Goal: Transaction & Acquisition: Purchase product/service

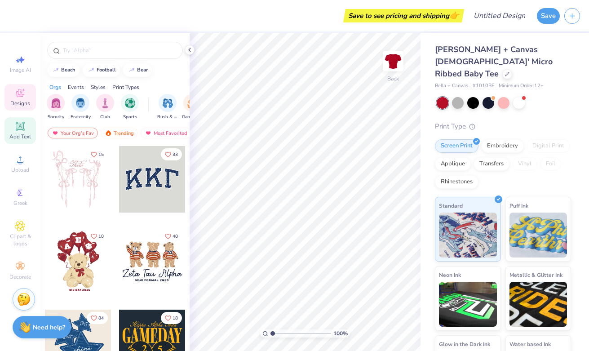
click at [15, 132] on div "Add Text" at bounding box center [19, 130] width 31 height 26
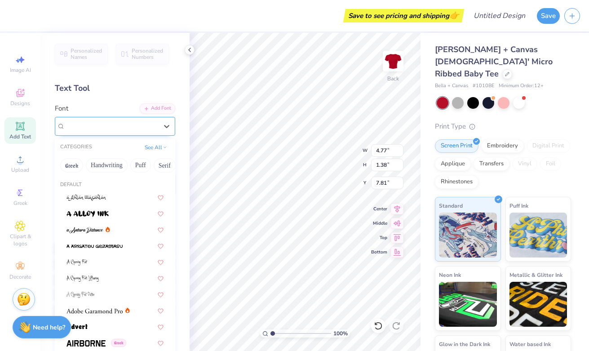
click at [101, 124] on div "Super Dream" at bounding box center [111, 126] width 94 height 14
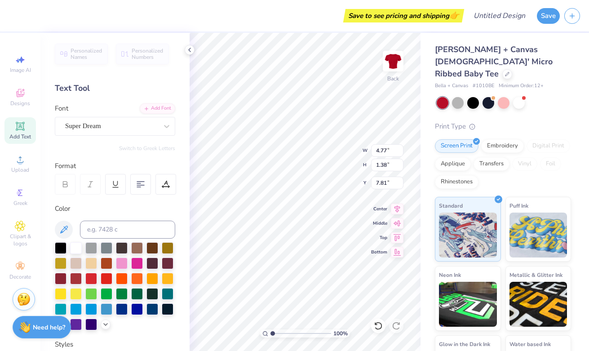
scroll to position [0, 2]
type textarea "Short n' sweet"
type input "2.41"
type input "8.85"
type input "0.95"
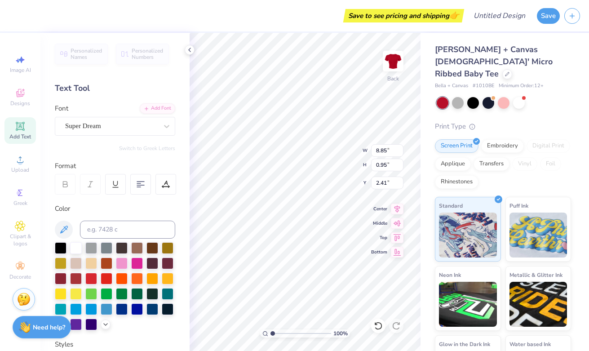
type input "4.40"
click at [79, 117] on div "Super Dream" at bounding box center [115, 126] width 120 height 19
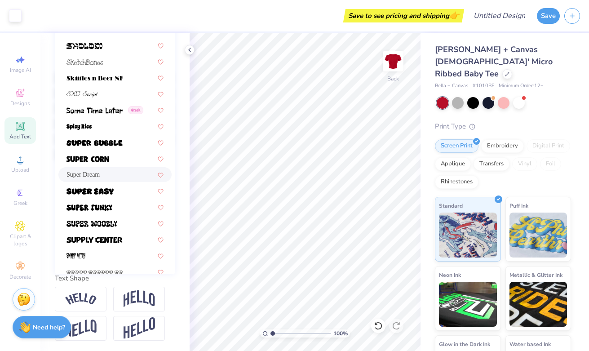
scroll to position [4248, 0]
click at [116, 141] on img at bounding box center [94, 143] width 56 height 6
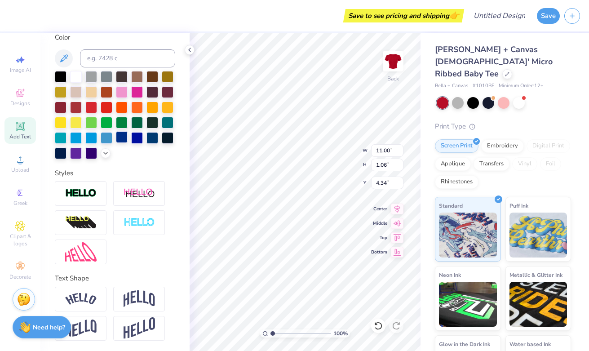
type input "7.00"
type textarea "S"
type textarea "& SOUR"
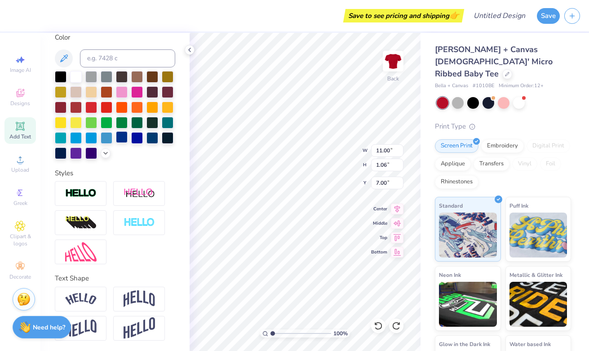
scroll to position [0, 0]
type input "6.10"
click at [375, 225] on div "100 % Back W 4.90 4.90 " H 1.00 1.00 " Y 6.10 6.10 " Center Middle Top Bottom" at bounding box center [305, 192] width 231 height 318
type input "6.09"
type input "8.86"
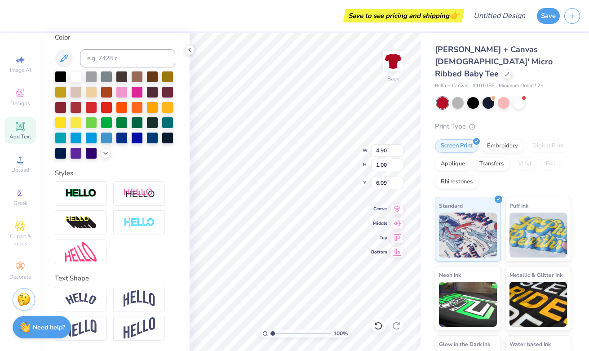
type input "1.81"
type input "5.87"
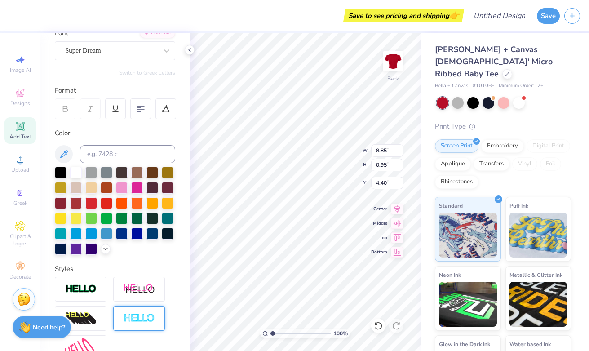
scroll to position [0, 0]
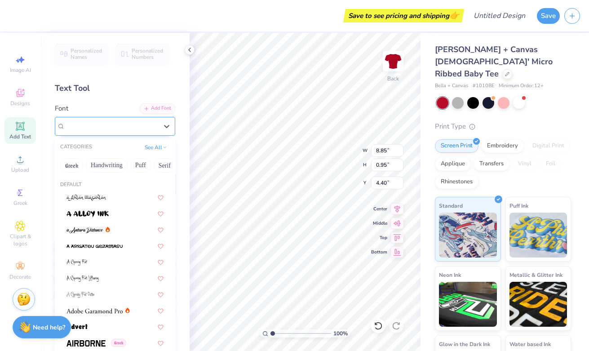
click at [121, 127] on div "Super Dream" at bounding box center [111, 126] width 94 height 14
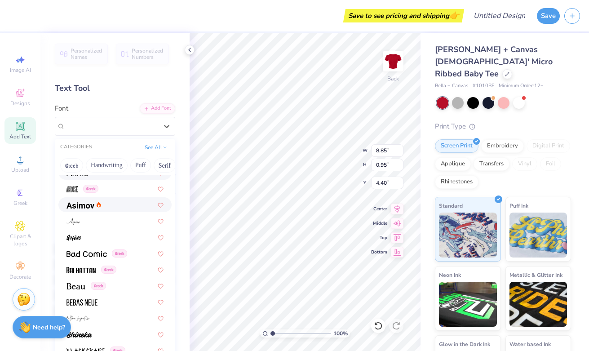
scroll to position [317, 0]
click at [109, 198] on div at bounding box center [114, 203] width 113 height 15
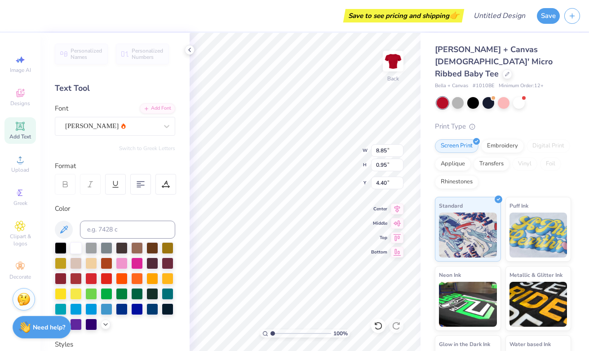
type input "8.20"
type input "1.00"
type input "4.37"
click at [112, 122] on div "[PERSON_NAME]" at bounding box center [111, 126] width 94 height 14
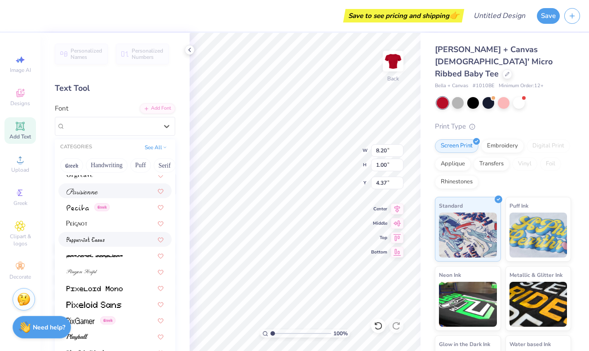
scroll to position [3650, 0]
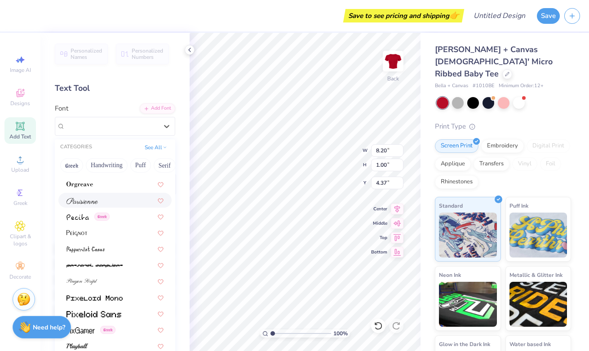
click at [107, 193] on div at bounding box center [114, 200] width 113 height 15
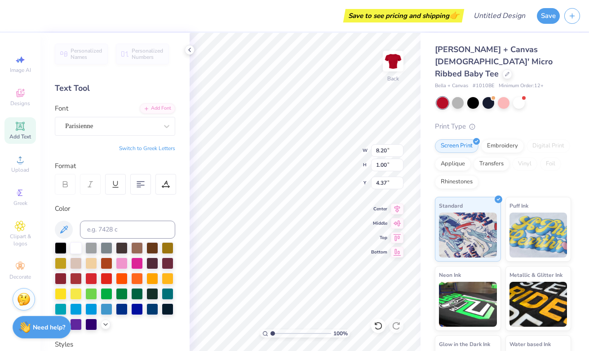
type input "7.06"
type input "1.08"
type input "4.33"
type input "8.86"
type input "1.36"
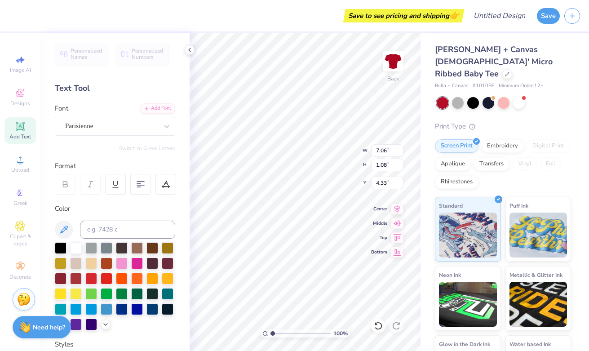
type input "4.06"
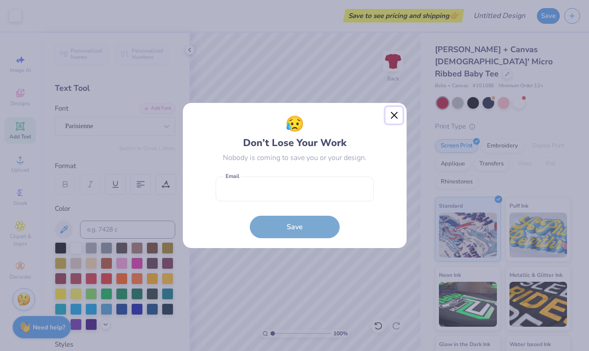
click at [390, 119] on button "Close" at bounding box center [393, 115] width 17 height 17
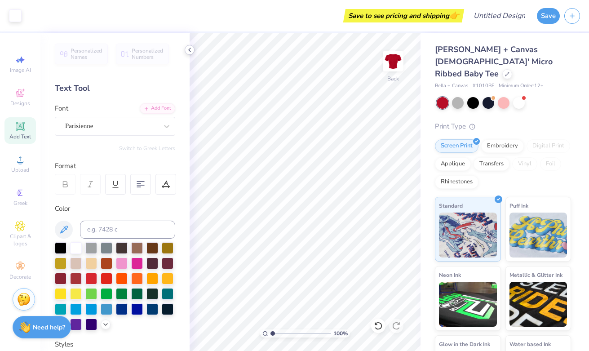
click at [187, 50] on icon at bounding box center [189, 49] width 7 height 7
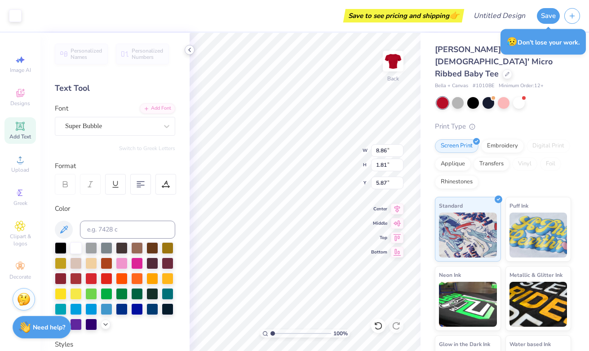
scroll to position [0, 0]
type textarea "& SOUR!"
type input "9.12"
type input "1.77"
type input "8.77"
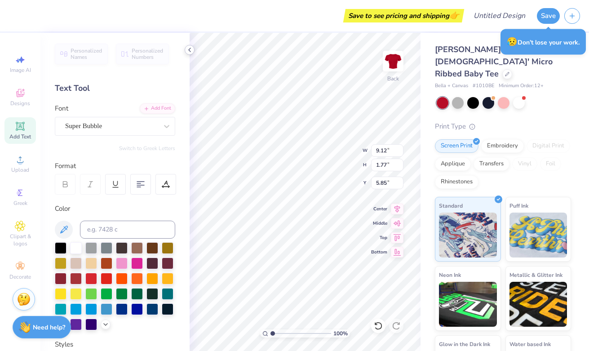
type input "1.70"
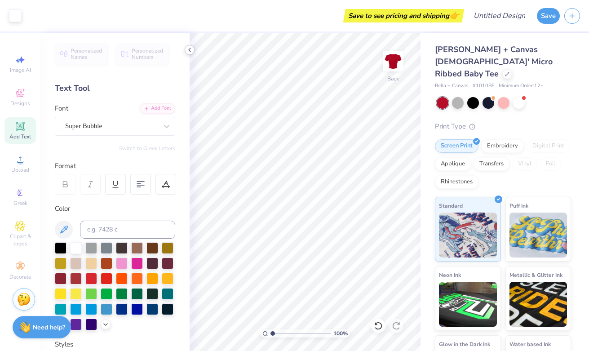
click at [189, 49] on polyline at bounding box center [190, 50] width 2 height 4
click at [133, 128] on div "Super Bubble" at bounding box center [111, 126] width 94 height 14
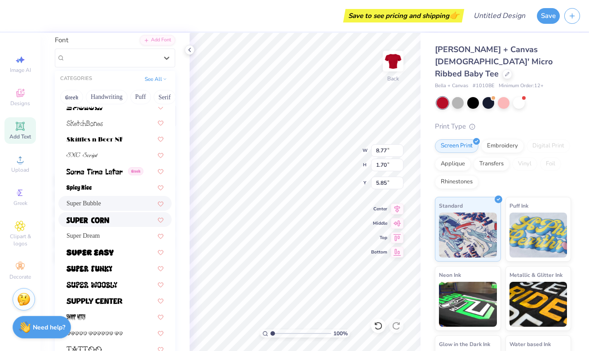
scroll to position [4285, 0]
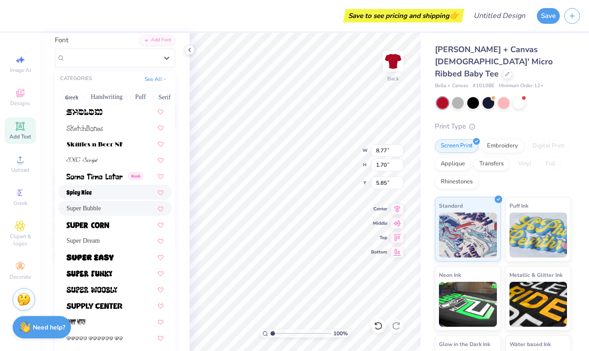
click at [97, 189] on div at bounding box center [114, 191] width 97 height 9
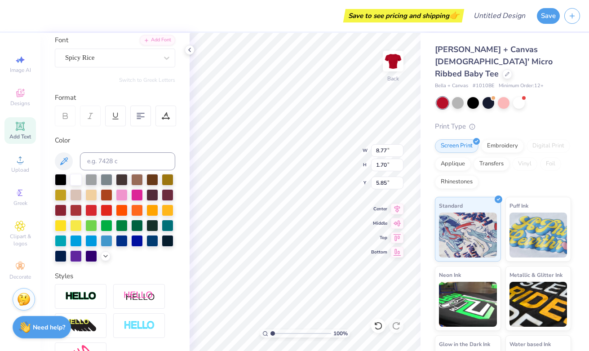
type input "6.67"
type input "1.47"
type input "5.96"
type input "7.68"
type input "1.69"
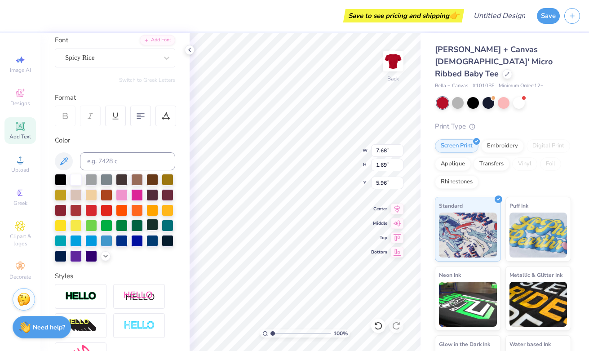
type input "8.71"
type input "1.92"
type input "5.84"
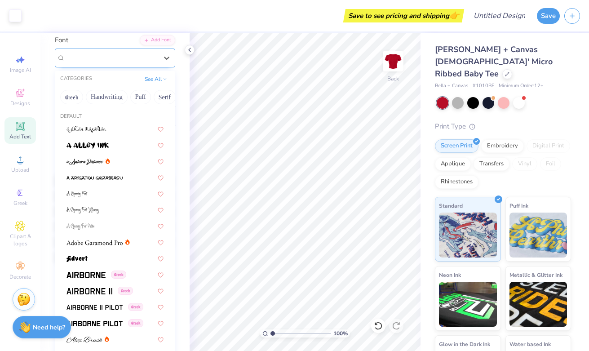
click at [114, 57] on div "Spicy Rice" at bounding box center [111, 58] width 94 height 14
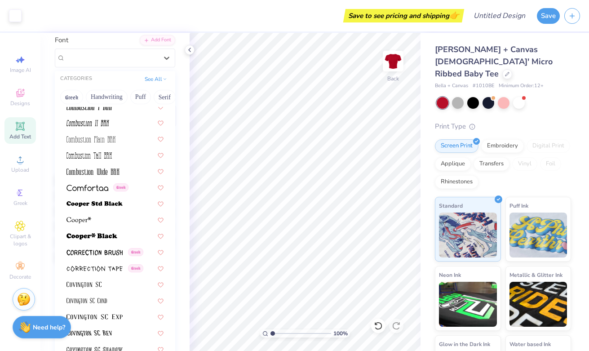
scroll to position [1269, 0]
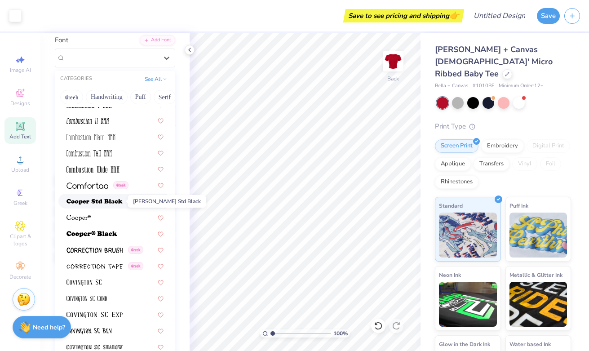
click at [113, 202] on img at bounding box center [94, 201] width 56 height 6
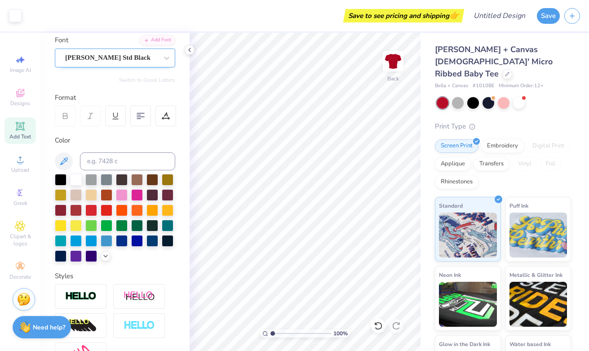
click at [115, 55] on div "Cooper Std Black" at bounding box center [111, 58] width 94 height 14
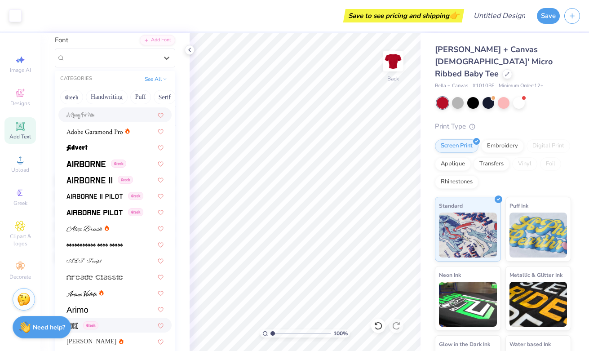
scroll to position [84, 0]
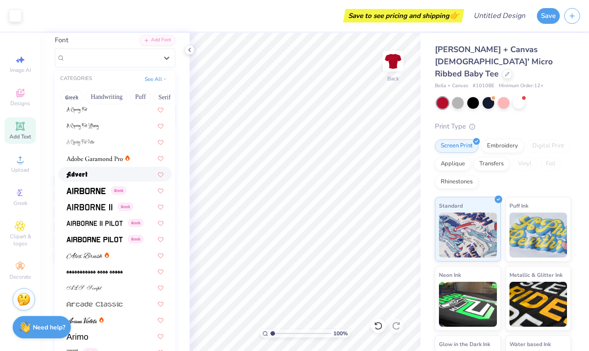
click at [83, 168] on div at bounding box center [114, 174] width 113 height 15
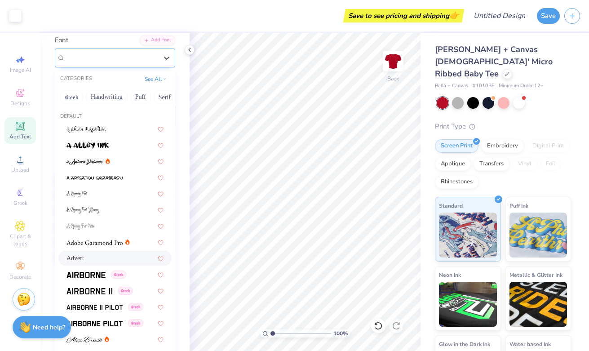
click at [109, 53] on div "Advert" at bounding box center [111, 58] width 94 height 14
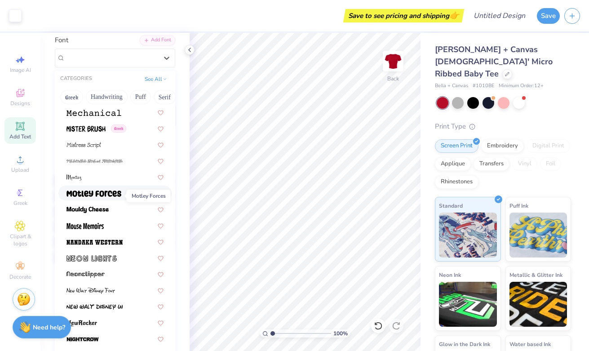
scroll to position [3266, 0]
click at [104, 196] on img at bounding box center [93, 193] width 55 height 6
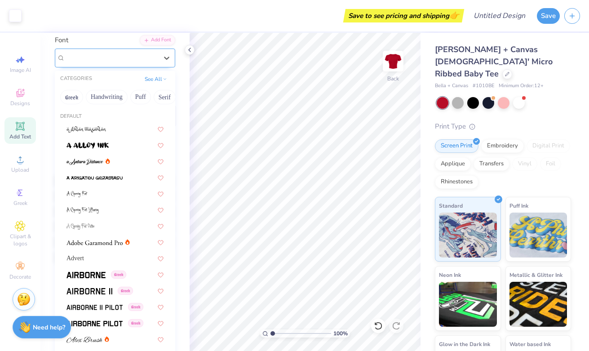
click at [110, 56] on div "Motley Forces" at bounding box center [111, 58] width 94 height 14
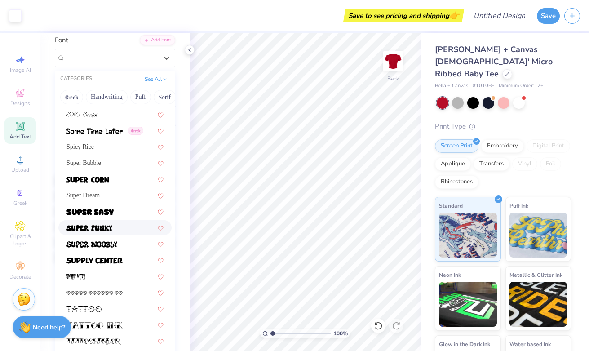
scroll to position [4330, 0]
click at [114, 213] on div at bounding box center [114, 211] width 97 height 9
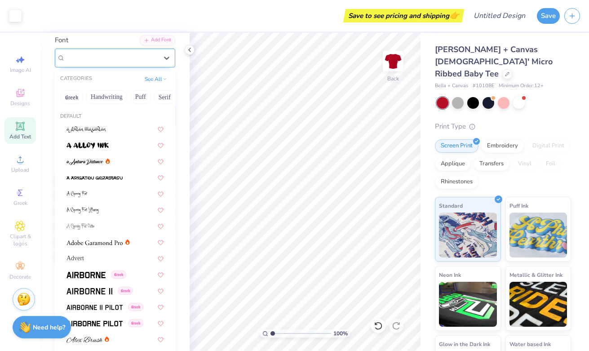
click at [100, 51] on div "Super Easy" at bounding box center [111, 58] width 94 height 14
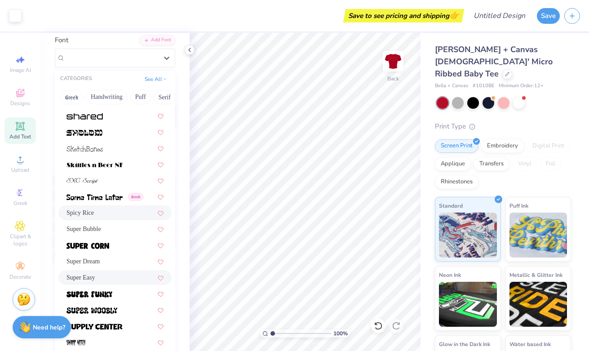
scroll to position [4264, 0]
click at [101, 226] on span "Super Bubble" at bounding box center [83, 229] width 35 height 9
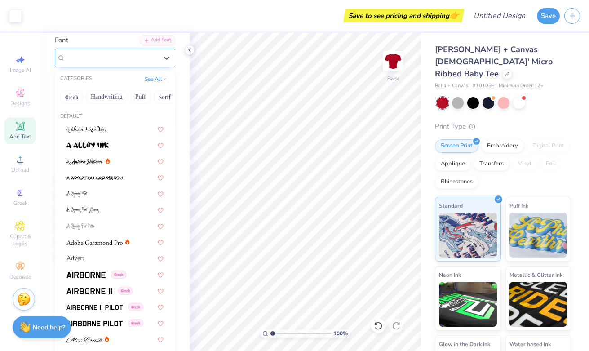
click at [125, 55] on div "Super Bubble" at bounding box center [111, 58] width 94 height 14
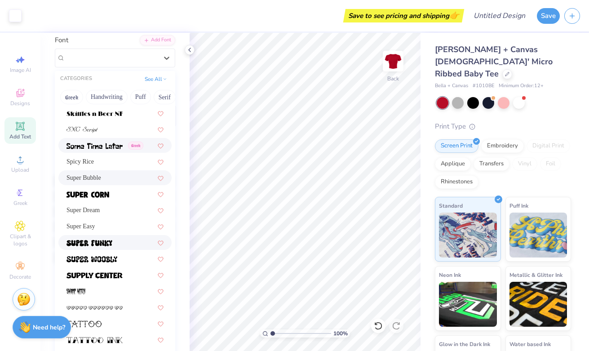
scroll to position [4321, 0]
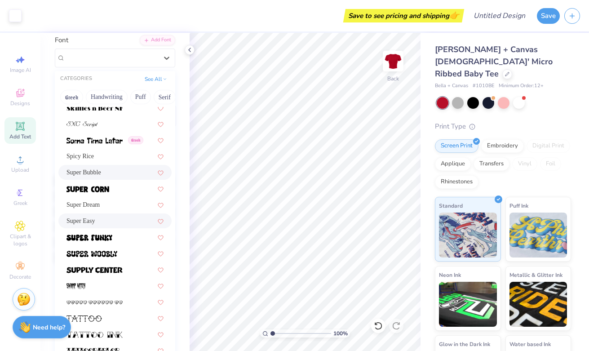
click at [112, 215] on div "Super Easy" at bounding box center [114, 220] width 113 height 15
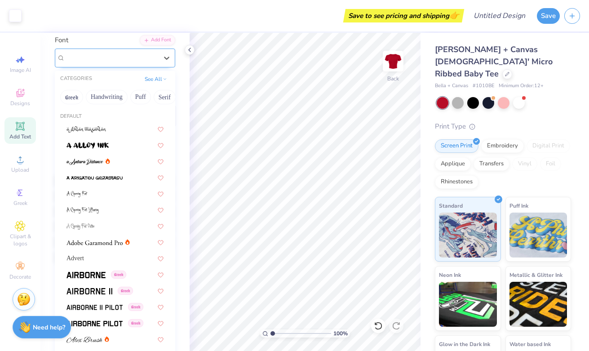
click at [94, 53] on div "Super Easy" at bounding box center [111, 58] width 94 height 14
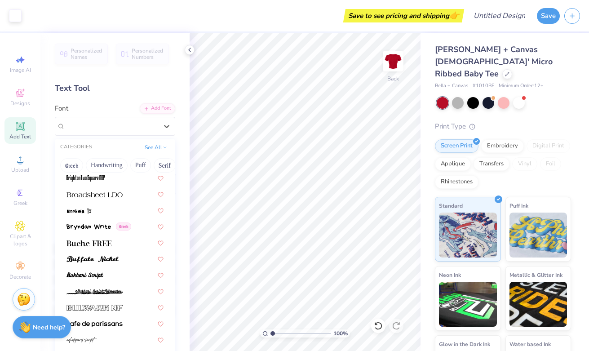
scroll to position [985, 0]
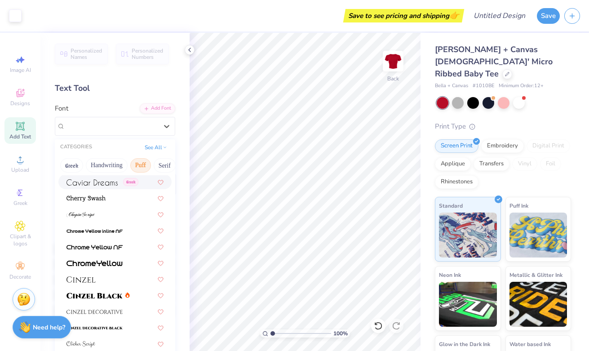
click at [141, 162] on button "Puff" at bounding box center [140, 165] width 21 height 14
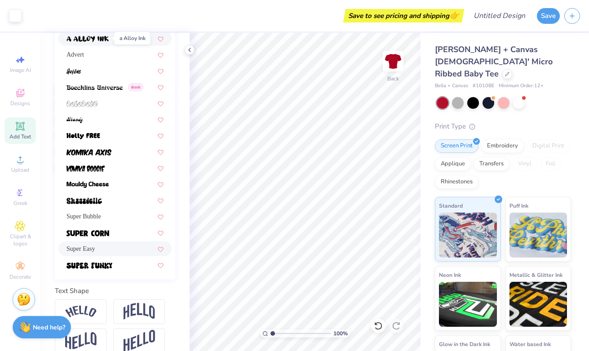
scroll to position [171, 0]
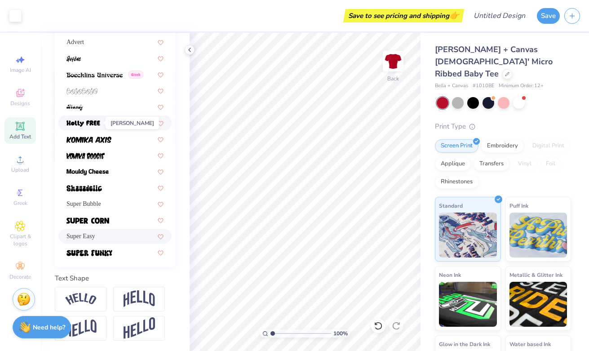
click at [96, 121] on img at bounding box center [83, 123] width 34 height 6
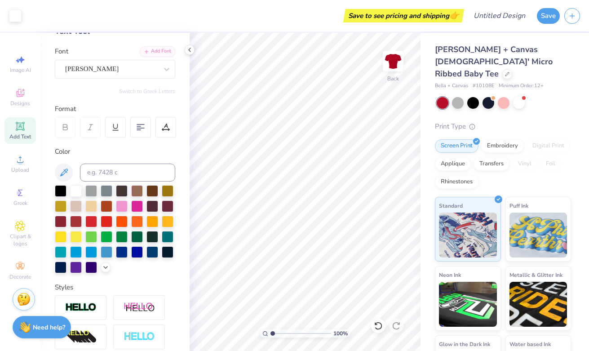
scroll to position [53, 0]
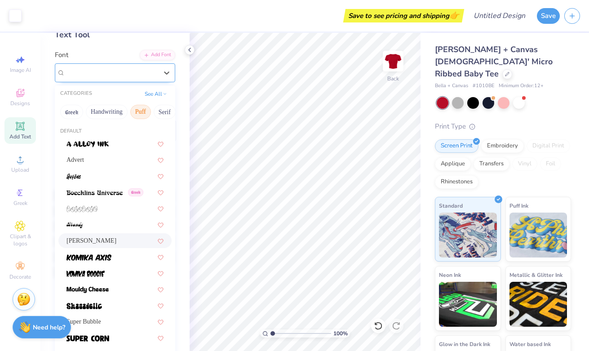
click at [107, 74] on div "Holly FREE" at bounding box center [111, 73] width 94 height 14
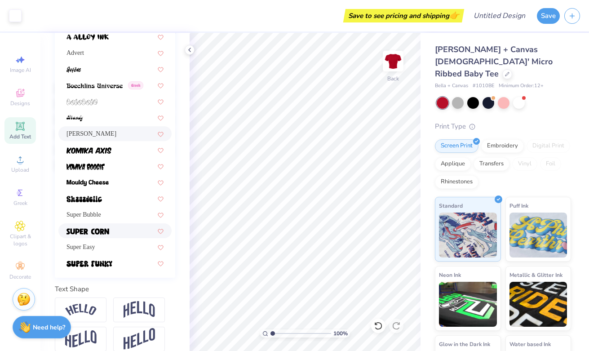
scroll to position [169, 0]
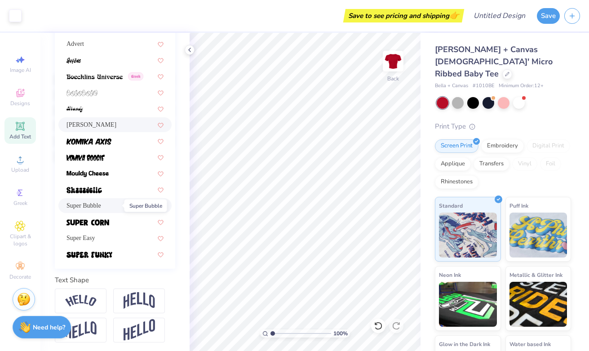
click at [101, 205] on span "Super Bubble" at bounding box center [83, 205] width 35 height 9
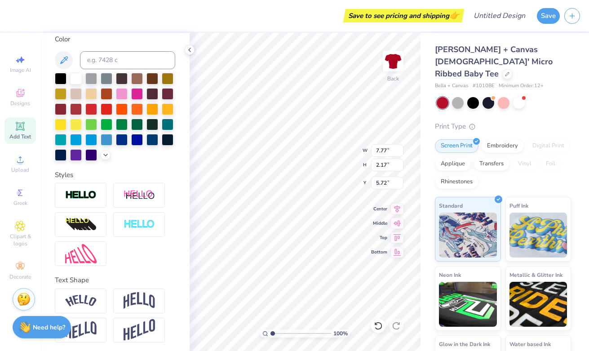
scroll to position [0, 0]
type textarea "& SOUR"
type textarea "& SOUR!"
type input "9.82"
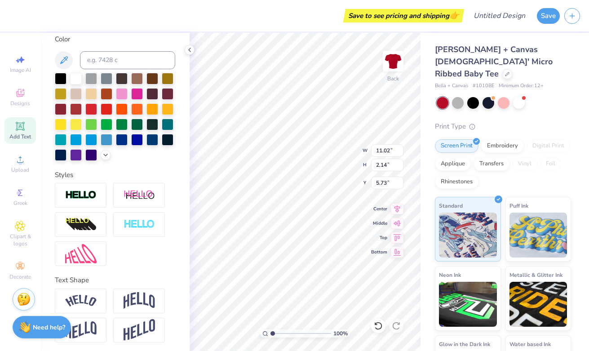
type input "1.91"
click at [360, 199] on div "100 % Back W 9.82 9.82 " H 1.91 1.91 " Y 5.73 5.73 " Center Middle Top Bottom" at bounding box center [305, 192] width 231 height 318
type input "9.92"
type input "1.93"
type input "8.78"
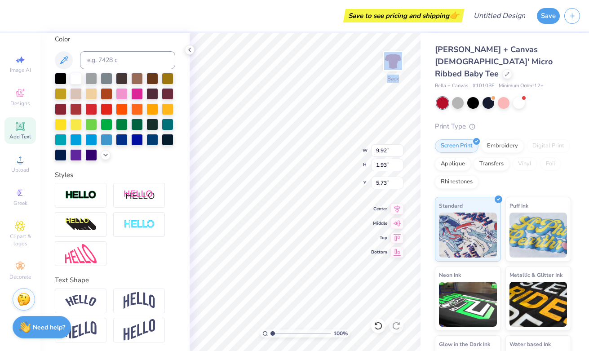
type input "1.71"
click at [190, 48] on icon at bounding box center [189, 49] width 7 height 7
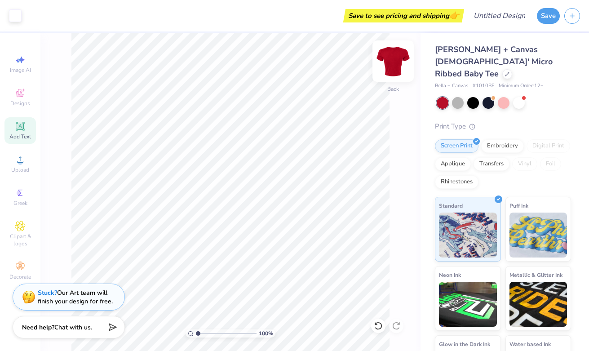
click at [396, 57] on img at bounding box center [393, 61] width 36 height 36
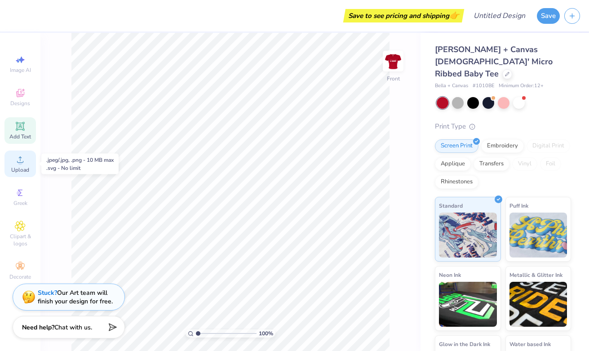
click at [19, 161] on circle at bounding box center [20, 162] width 5 height 5
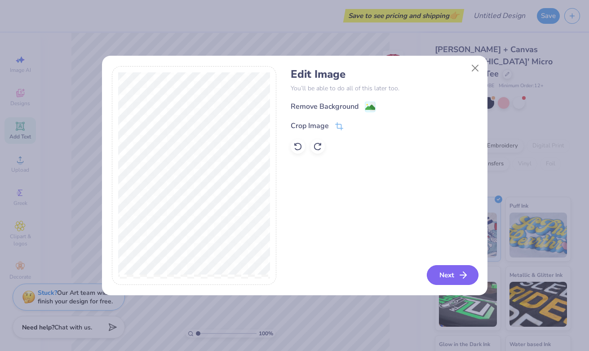
click at [457, 274] on button "Next" at bounding box center [453, 275] width 52 height 20
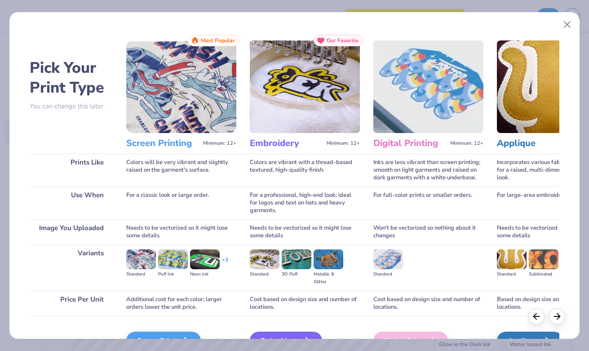
click at [181, 95] on img at bounding box center [181, 86] width 110 height 93
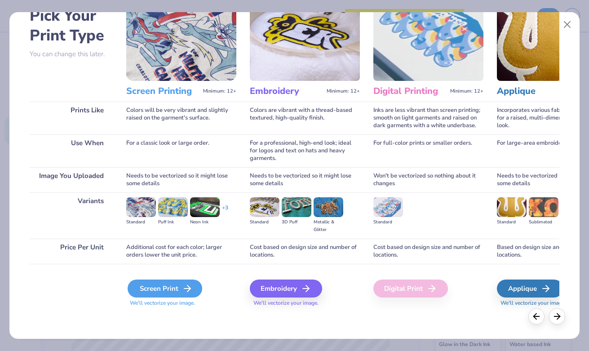
click at [159, 293] on div "Screen Print" at bounding box center [165, 288] width 75 height 18
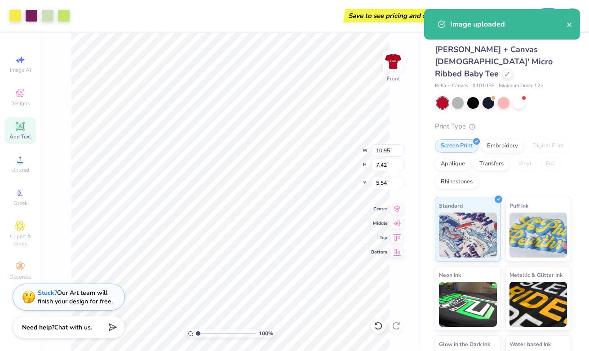
type input "8.74"
type input "5.92"
type input "3.33"
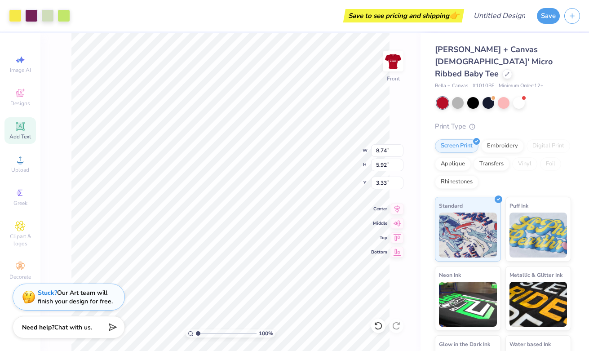
type input "9.77"
type input "6.62"
click at [18, 14] on div at bounding box center [15, 15] width 13 height 13
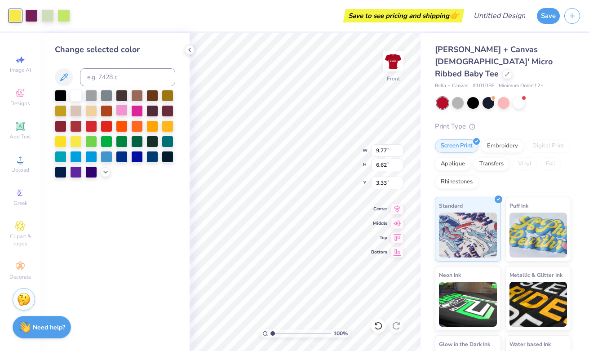
click at [121, 111] on div at bounding box center [122, 110] width 12 height 12
click at [66, 20] on div at bounding box center [63, 15] width 13 height 13
click at [121, 106] on div at bounding box center [122, 110] width 12 height 12
click at [45, 13] on div at bounding box center [47, 15] width 13 height 13
click at [77, 95] on div at bounding box center [76, 95] width 12 height 12
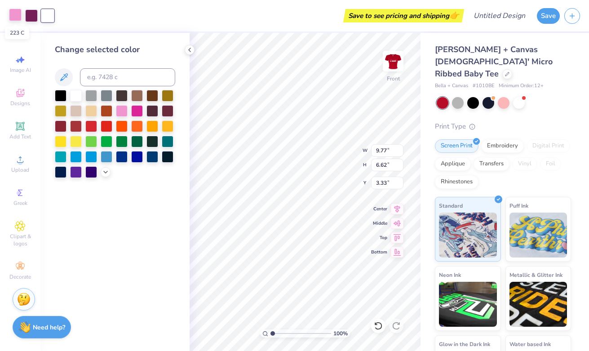
click at [17, 14] on div at bounding box center [15, 15] width 13 height 13
click at [79, 99] on div at bounding box center [76, 95] width 12 height 12
click at [46, 13] on div "Save to see pricing and shipping 👉" at bounding box center [251, 15] width 419 height 31
click at [131, 246] on div "Change selected color" at bounding box center [114, 192] width 149 height 318
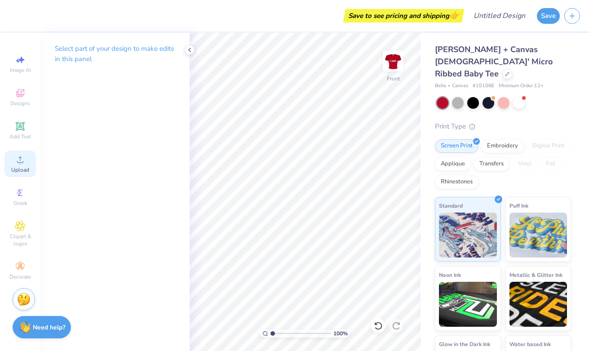
click at [18, 158] on icon at bounding box center [20, 159] width 11 height 11
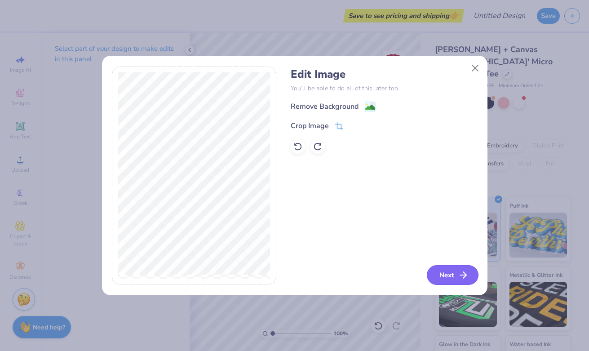
click at [451, 279] on button "Next" at bounding box center [453, 275] width 52 height 20
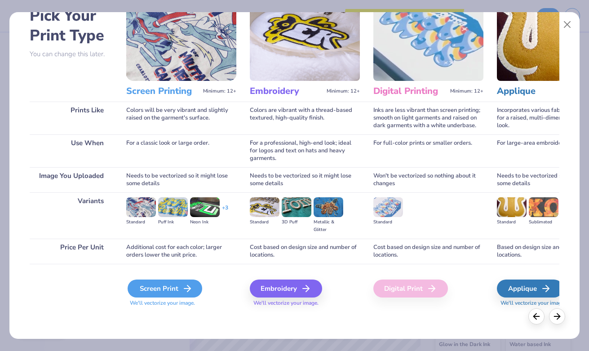
click at [178, 297] on div "Screen Print" at bounding box center [165, 288] width 75 height 18
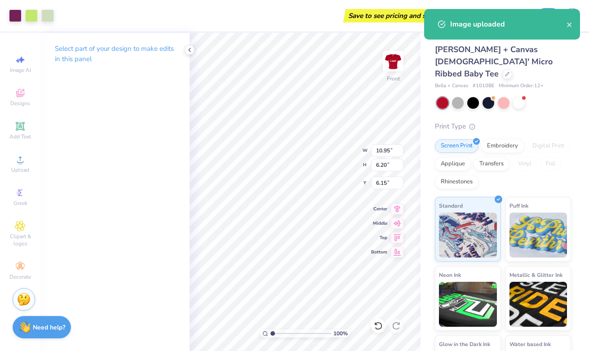
type input "4.10"
type input "9.94"
type input "5.63"
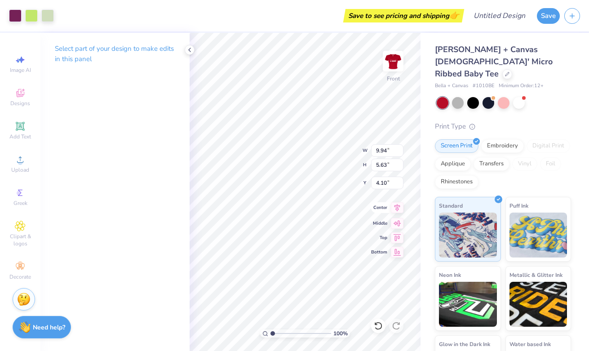
type input "3.62"
click at [29, 17] on div at bounding box center [31, 15] width 13 height 13
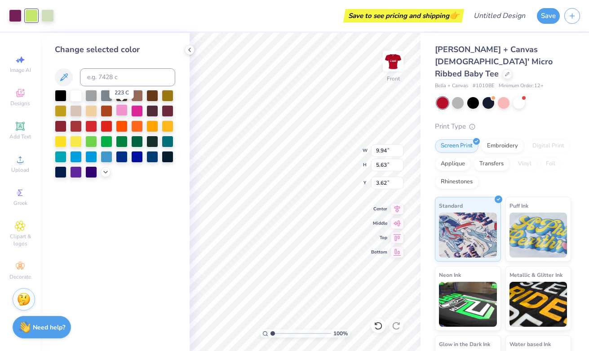
click at [122, 111] on div at bounding box center [122, 110] width 12 height 12
click at [47, 14] on div at bounding box center [47, 15] width 13 height 13
click at [79, 92] on div at bounding box center [76, 95] width 12 height 12
click at [13, 16] on div at bounding box center [15, 15] width 13 height 13
click at [75, 94] on div at bounding box center [76, 95] width 12 height 12
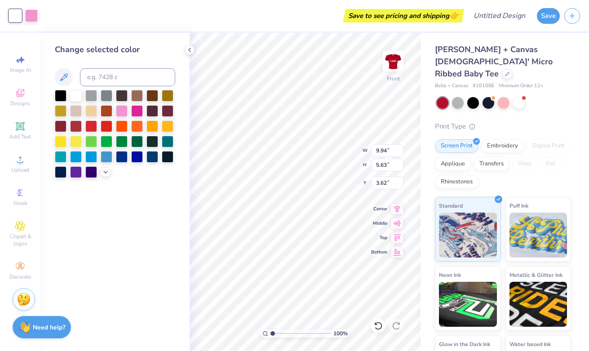
click at [53, 19] on div "Save to see pricing and shipping 👉" at bounding box center [251, 15] width 419 height 31
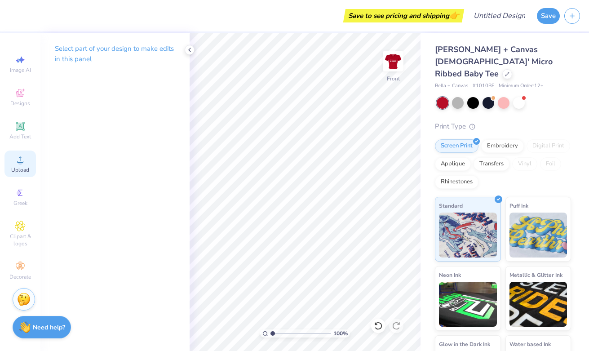
click at [24, 166] on div "Upload" at bounding box center [19, 163] width 31 height 26
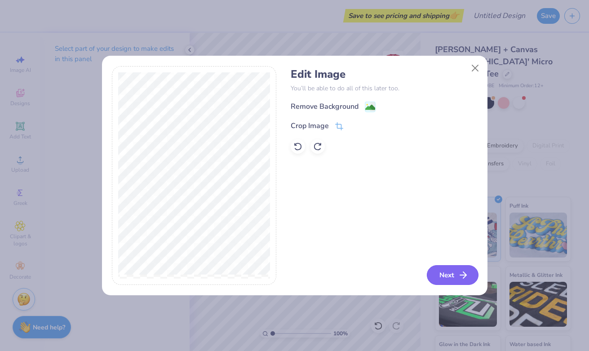
click at [435, 271] on button "Next" at bounding box center [453, 275] width 52 height 20
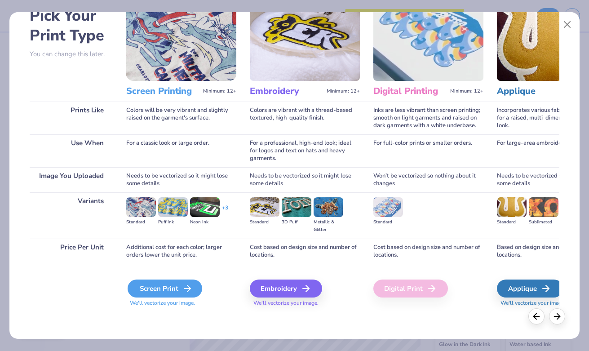
click at [154, 286] on div "Screen Print" at bounding box center [165, 288] width 75 height 18
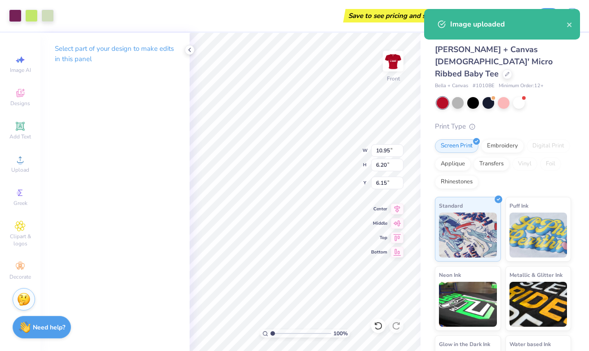
type input "2.66"
type input "9.87"
type input "5.59"
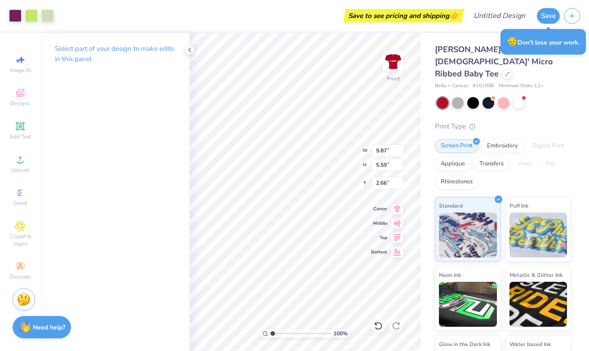
type input "3.00"
click at [33, 17] on div at bounding box center [31, 15] width 13 height 13
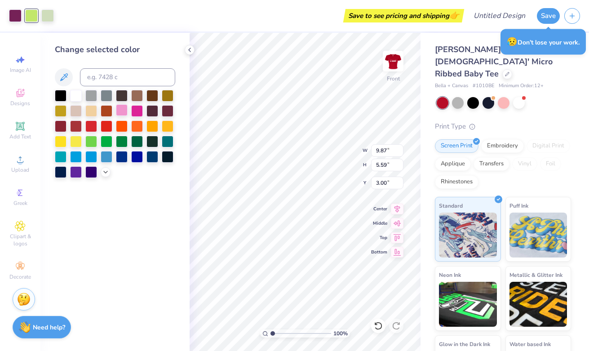
click at [119, 110] on div at bounding box center [122, 110] width 12 height 12
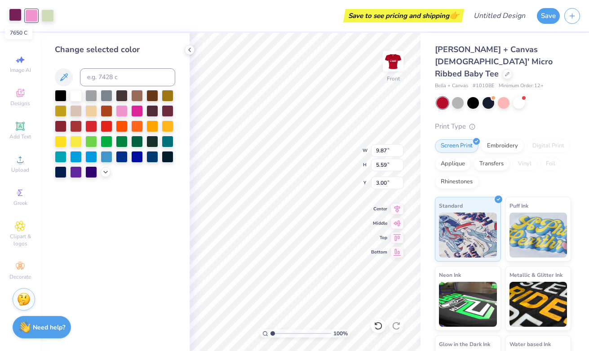
click at [15, 17] on div at bounding box center [15, 15] width 13 height 13
click at [76, 93] on div at bounding box center [76, 95] width 12 height 12
click at [47, 12] on div at bounding box center [47, 15] width 13 height 13
click at [167, 109] on div at bounding box center [168, 110] width 12 height 12
click at [138, 110] on div at bounding box center [137, 110] width 12 height 12
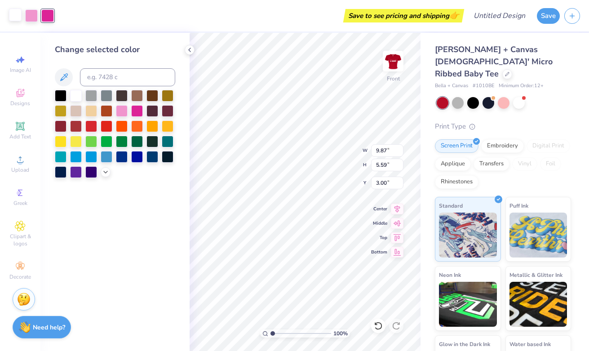
click at [13, 20] on div at bounding box center [15, 15] width 13 height 13
click at [167, 113] on div at bounding box center [168, 110] width 12 height 12
click at [49, 17] on div at bounding box center [47, 15] width 13 height 13
click at [76, 94] on div at bounding box center [76, 95] width 12 height 12
click at [191, 49] on icon at bounding box center [189, 49] width 7 height 7
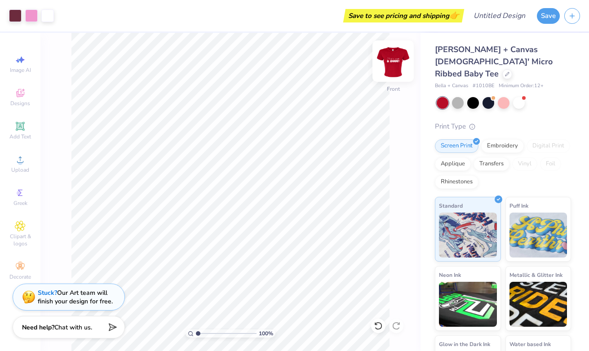
click at [392, 56] on img at bounding box center [393, 61] width 36 height 36
click at [397, 52] on img at bounding box center [393, 61] width 36 height 36
click at [35, 18] on div at bounding box center [31, 15] width 13 height 13
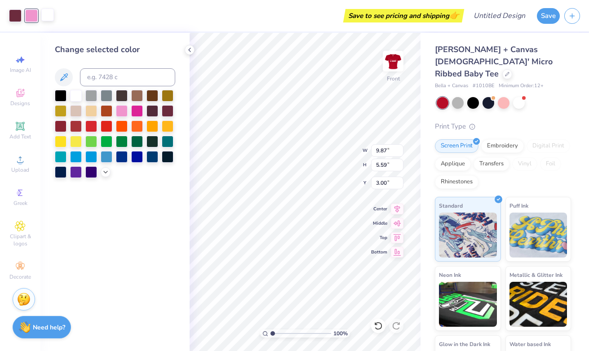
click at [49, 16] on div at bounding box center [47, 15] width 13 height 13
click at [93, 113] on div at bounding box center [91, 110] width 12 height 12
click at [34, 16] on div at bounding box center [31, 15] width 13 height 13
click at [76, 97] on div at bounding box center [76, 95] width 12 height 12
click at [16, 13] on div at bounding box center [15, 15] width 13 height 13
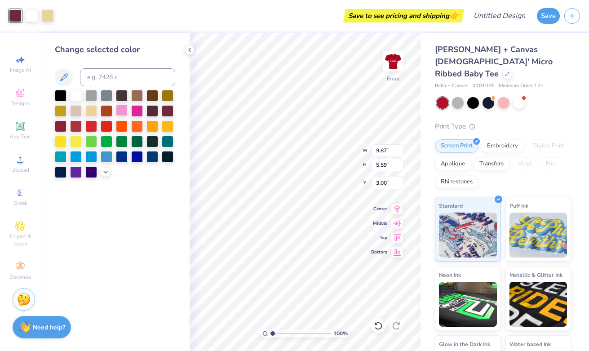
click at [123, 115] on div at bounding box center [122, 110] width 12 height 12
click at [48, 14] on div at bounding box center [47, 15] width 13 height 13
click at [129, 113] on div at bounding box center [115, 134] width 120 height 88
click at [123, 111] on div at bounding box center [122, 110] width 12 height 12
click at [92, 128] on div at bounding box center [91, 125] width 12 height 12
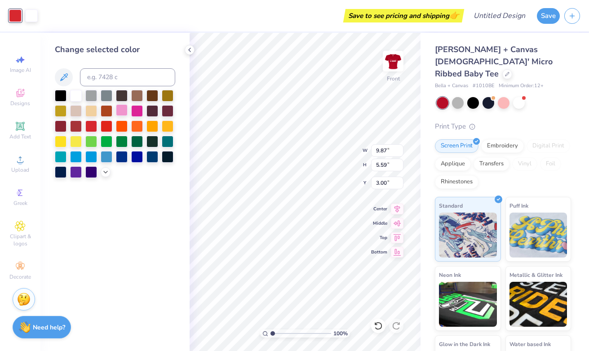
click at [126, 112] on div at bounding box center [122, 110] width 12 height 12
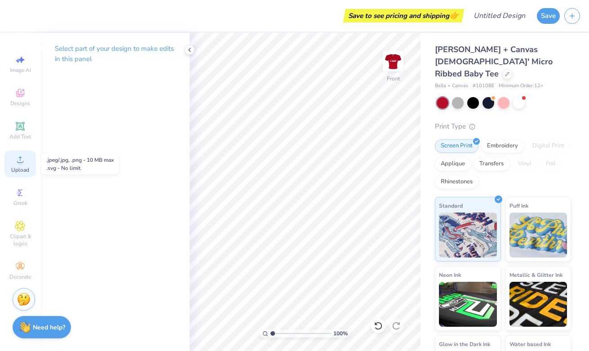
click at [21, 165] on div "Upload" at bounding box center [19, 163] width 31 height 26
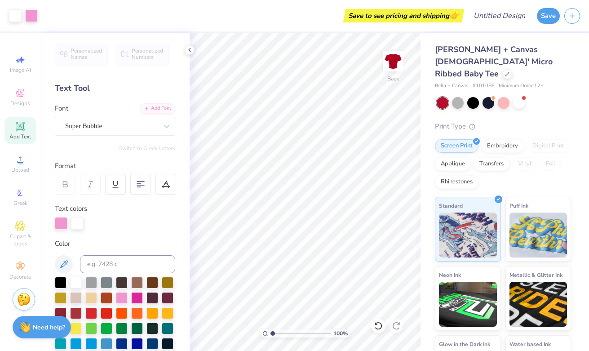
scroll to position [311, 0]
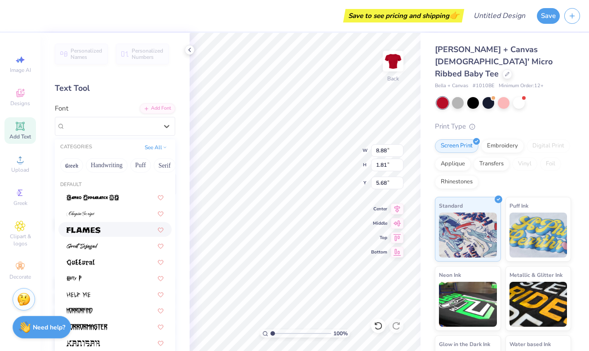
scroll to position [0, 270]
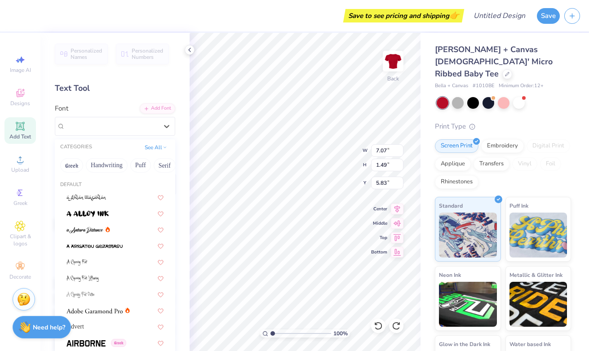
scroll to position [2008, 0]
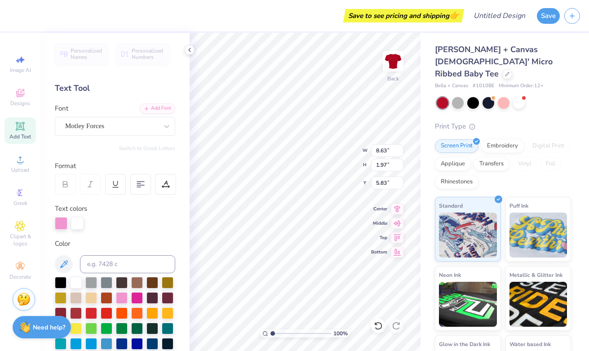
scroll to position [284, 0]
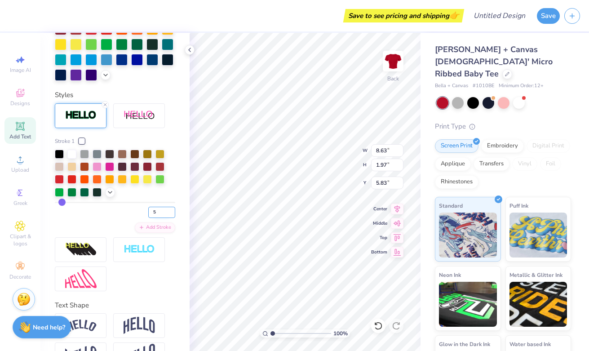
type input "5"
click at [171, 209] on input "5" at bounding box center [161, 212] width 27 height 11
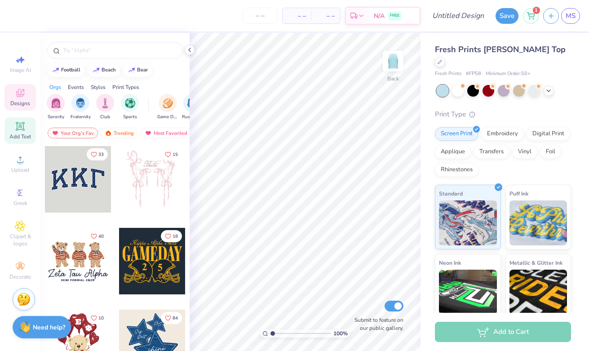
click at [22, 128] on icon at bounding box center [20, 126] width 7 height 7
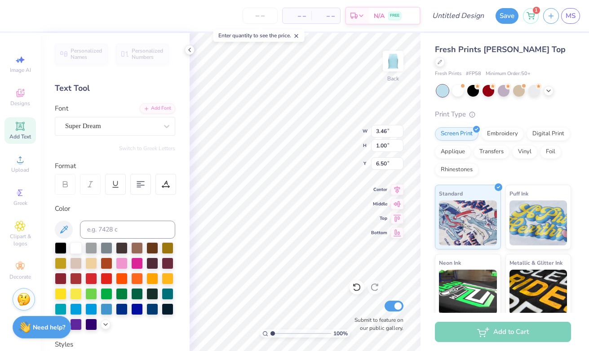
type textarea "FR"
type input "1.59"
click at [17, 91] on icon at bounding box center [20, 93] width 11 height 11
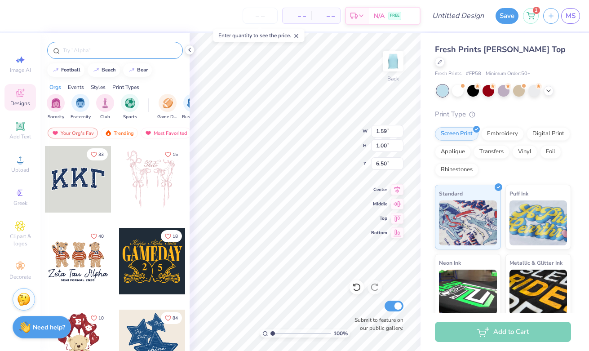
click at [80, 51] on input "text" at bounding box center [119, 50] width 115 height 9
click at [24, 230] on icon at bounding box center [20, 225] width 10 height 11
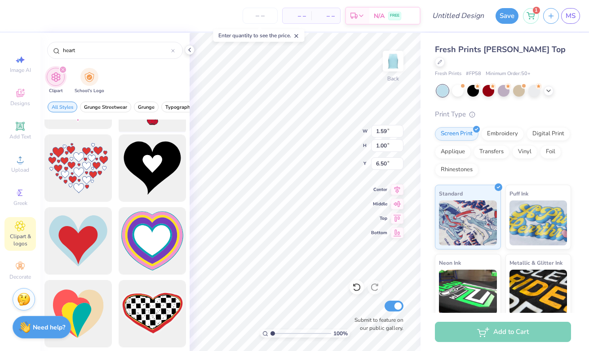
scroll to position [116, 0]
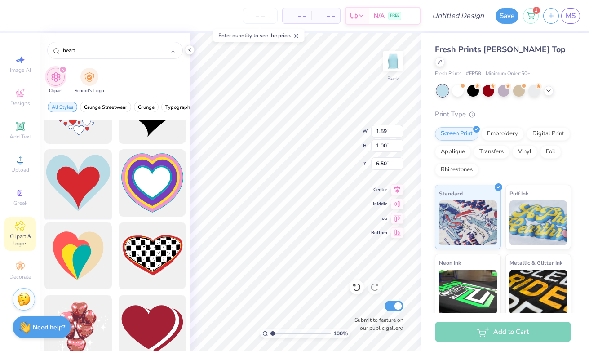
type input "heart"
click at [81, 187] on div at bounding box center [78, 183] width 74 height 74
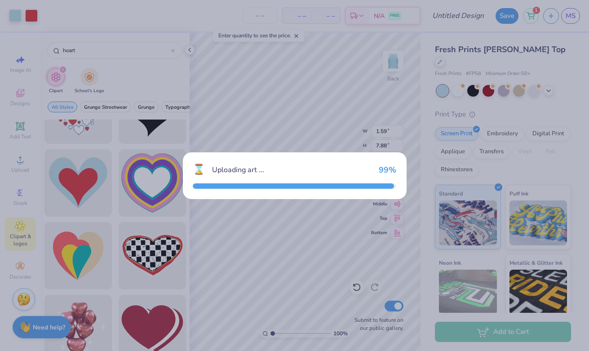
type input "8.96"
type input "7.88"
type input "3.06"
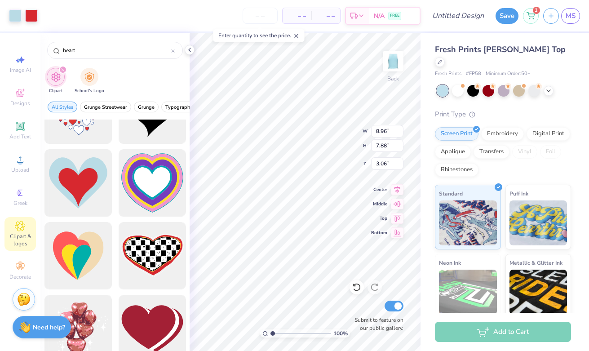
type input "1.24"
type input "1.09"
type input "9.85"
type input "1.59"
type input "1.00"
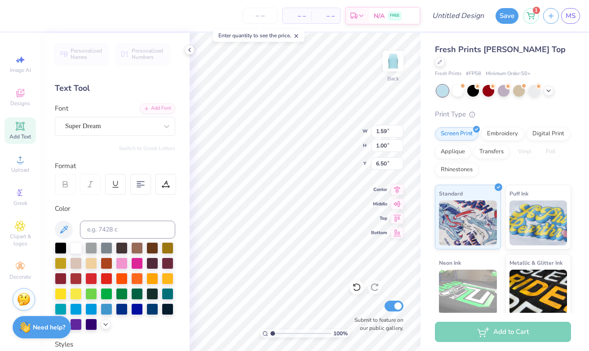
type input "3.22"
type input "3.10"
type input "1.95"
type input "1.24"
type input "1.09"
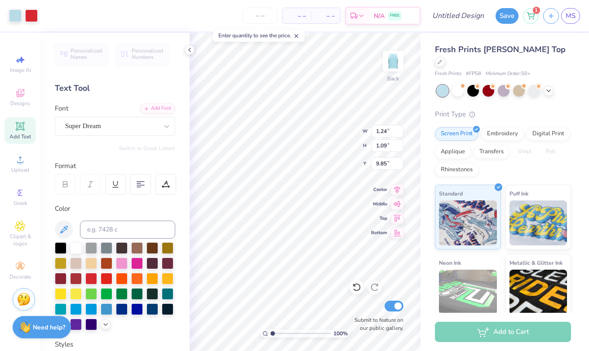
type input "3.22"
type input "2.39"
type input "2.10"
type input "3.10"
type input "1.95"
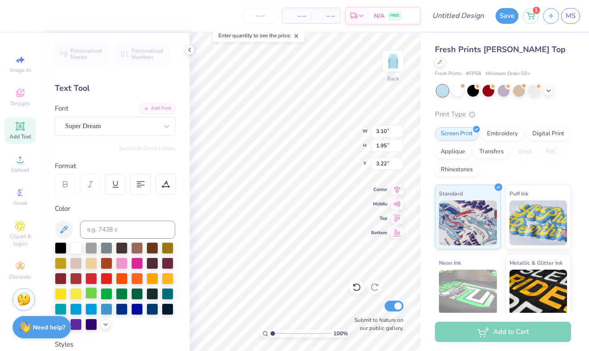
click at [92, 294] on div at bounding box center [91, 293] width 12 height 12
click at [122, 261] on div at bounding box center [122, 262] width 12 height 12
type input "2.39"
type input "2.10"
click at [106, 322] on icon at bounding box center [105, 323] width 7 height 7
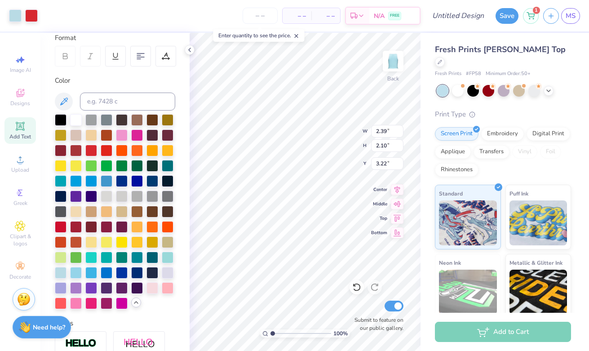
scroll to position [128, 0]
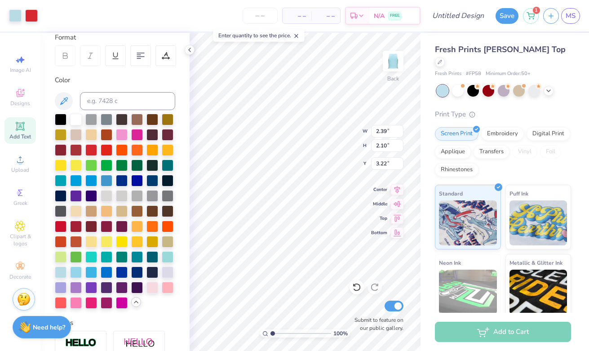
type input "3.10"
type input "1.95"
click at [77, 254] on div at bounding box center [76, 256] width 12 height 12
click at [59, 254] on div at bounding box center [61, 256] width 12 height 12
click at [77, 304] on div at bounding box center [76, 302] width 12 height 12
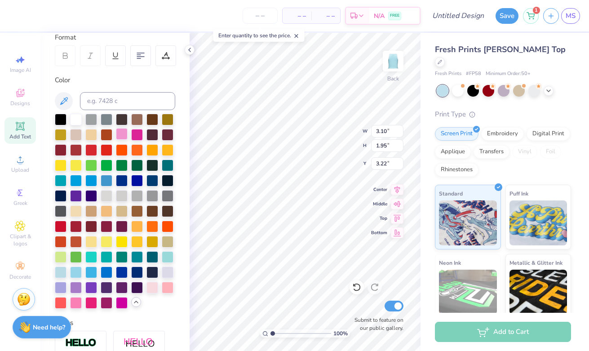
click at [122, 133] on div at bounding box center [122, 134] width 12 height 12
type input "2.39"
type input "2.10"
click at [33, 17] on div at bounding box center [31, 15] width 13 height 13
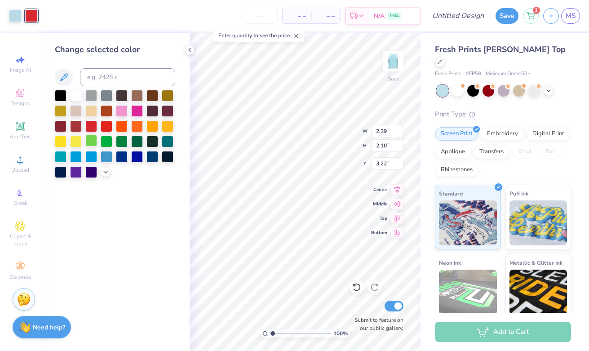
click at [93, 141] on div at bounding box center [91, 141] width 12 height 12
click at [16, 18] on div at bounding box center [15, 15] width 13 height 13
click at [117, 109] on div at bounding box center [122, 110] width 12 height 12
click at [89, 138] on div at bounding box center [91, 141] width 12 height 12
click at [105, 173] on icon at bounding box center [105, 170] width 7 height 7
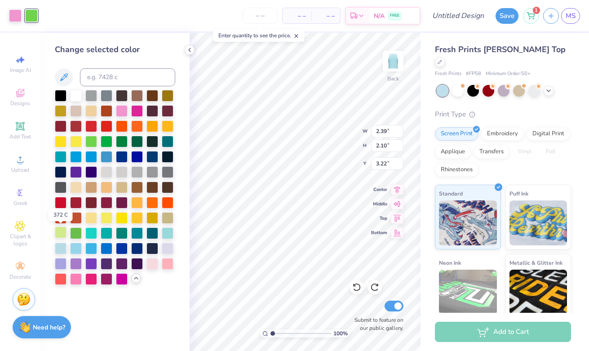
click at [62, 231] on div at bounding box center [61, 232] width 12 height 12
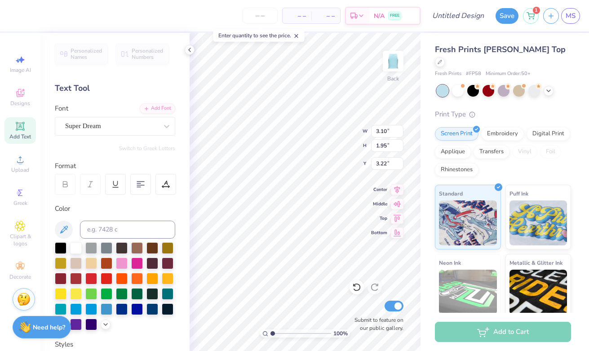
type input "5.70"
type input "2.10"
type input "4.47"
type input "1.65"
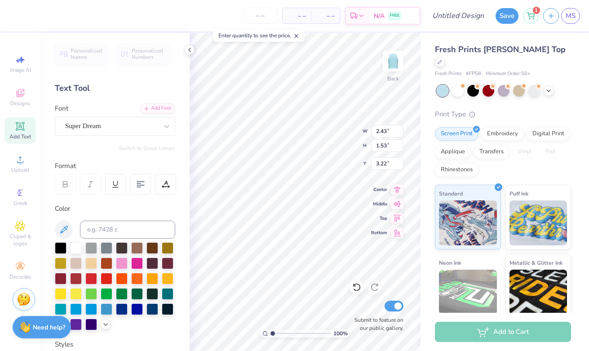
type textarea "SC"
type input "3.22"
type input "1.49"
type input "1.87"
type input "1.65"
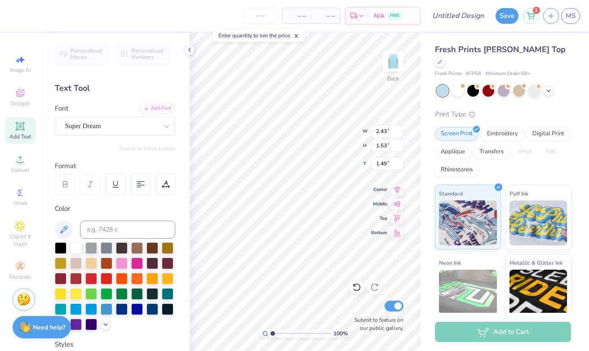
type input "3.22"
type input "2.65"
type input "1.59"
type input "7.00"
type input "1.87"
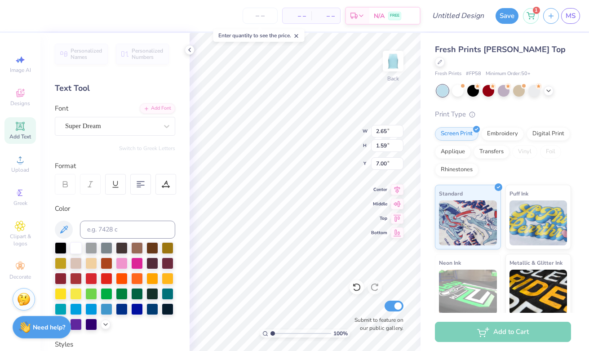
type input "1.65"
type input "5.65"
type input "2.43"
type input "1.53"
type input "1.49"
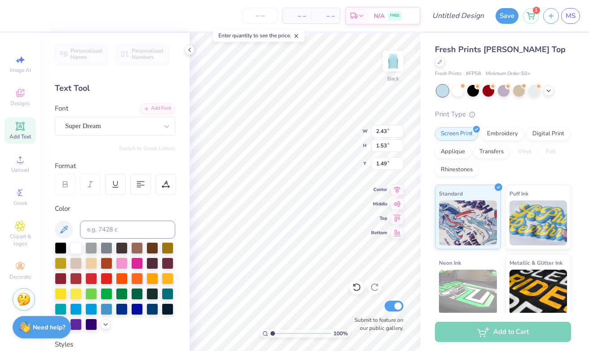
type input "5.16"
type input "3.24"
type input "2.12"
type input "2.65"
type input "1.59"
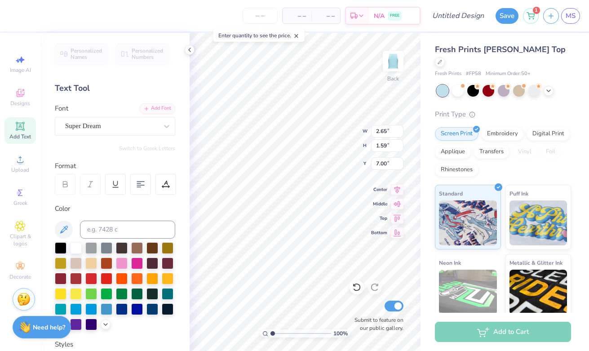
type input "11.63"
type input "1.87"
type input "1.65"
type input "5.65"
type input "5.01"
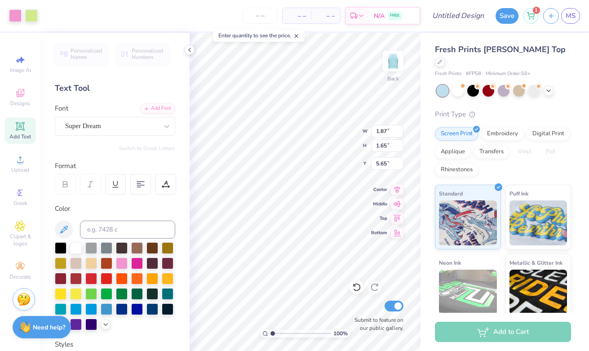
type input "4.41"
type input "5.64"
type input "2.65"
type input "1.59"
type input "11.63"
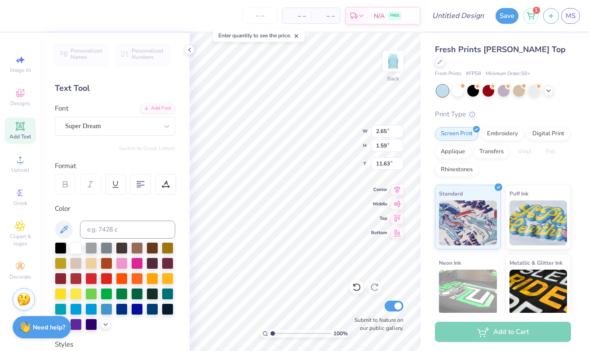
type input "6.43"
type input "3.85"
type input "9.37"
type input "4.87"
type input "2.92"
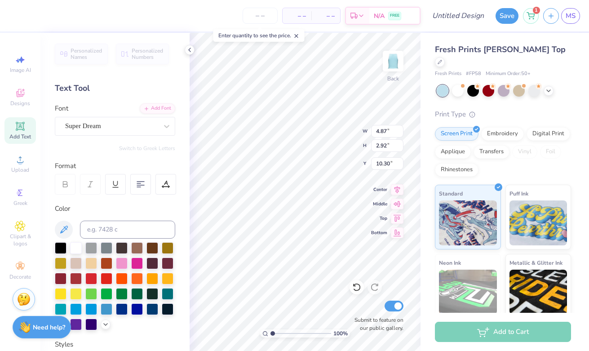
type input "10.32"
type input "4.84"
type input "2.90"
type input "5.01"
type input "7.58"
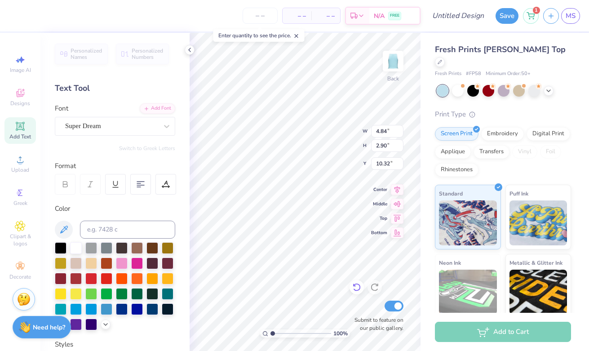
type input "5.64"
type input "3.31"
type input "7.13"
type input "2.12"
type input "4.55"
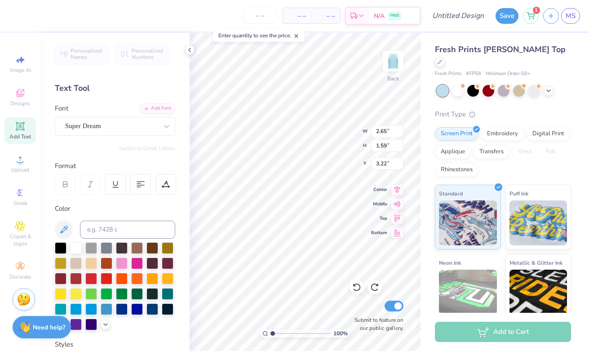
click at [104, 317] on div at bounding box center [115, 286] width 120 height 88
click at [103, 322] on icon at bounding box center [105, 323] width 7 height 7
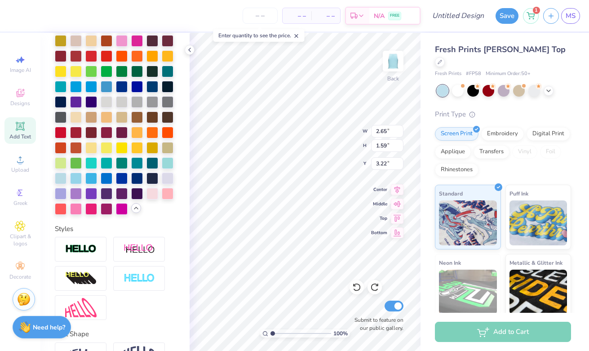
scroll to position [213, 0]
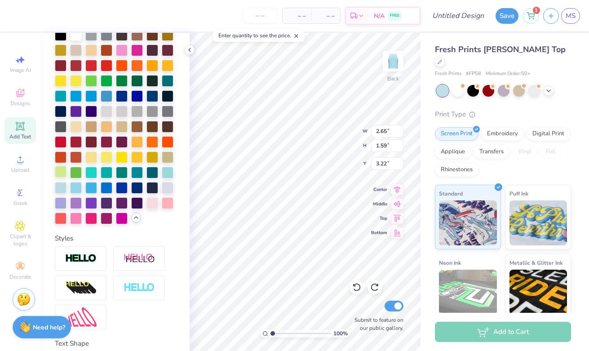
click at [60, 171] on div at bounding box center [61, 172] width 12 height 12
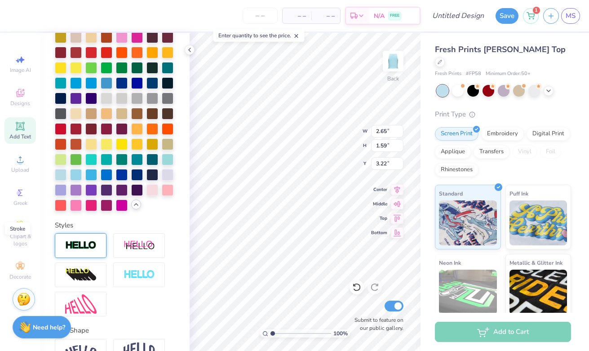
click at [80, 248] on img at bounding box center [80, 245] width 31 height 10
type input "2.68"
type input "1.62"
type input "3.21"
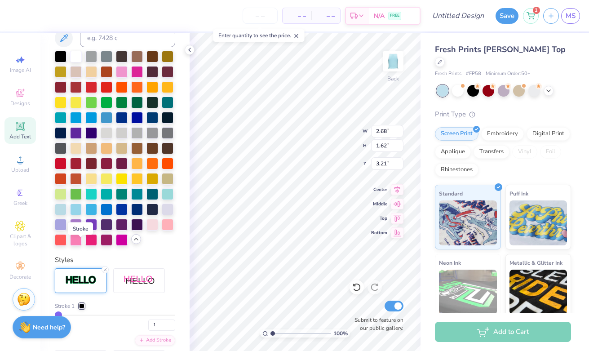
scroll to position [261, 0]
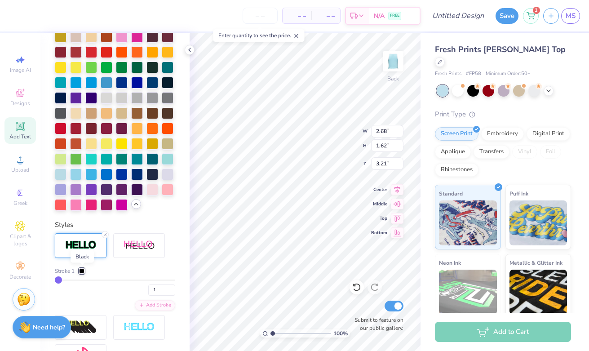
click at [82, 269] on div at bounding box center [81, 270] width 5 height 5
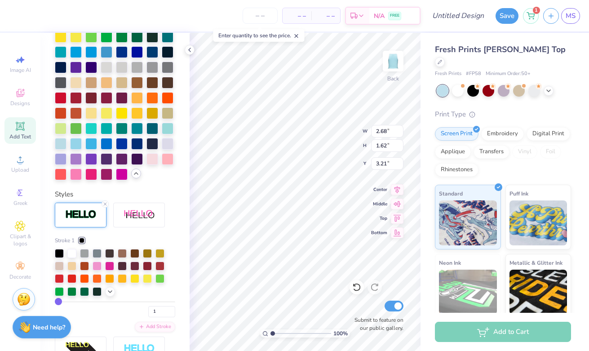
scroll to position [292, 0]
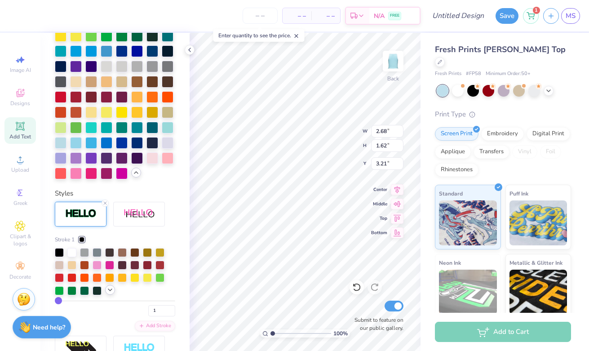
click at [106, 287] on icon at bounding box center [109, 289] width 7 height 7
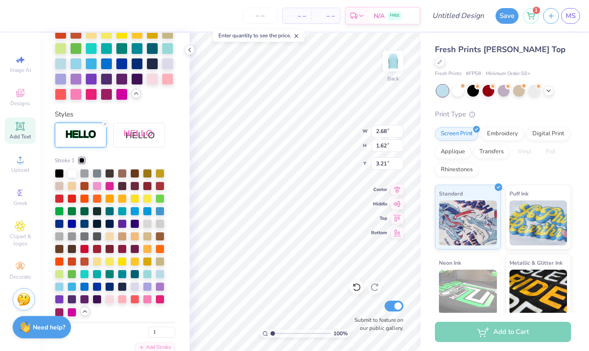
scroll to position [374, 0]
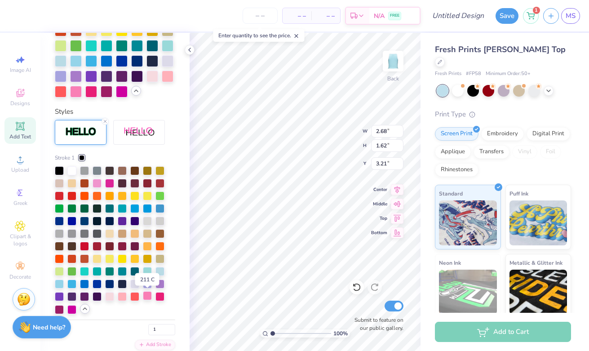
click at [150, 296] on div at bounding box center [147, 295] width 9 height 9
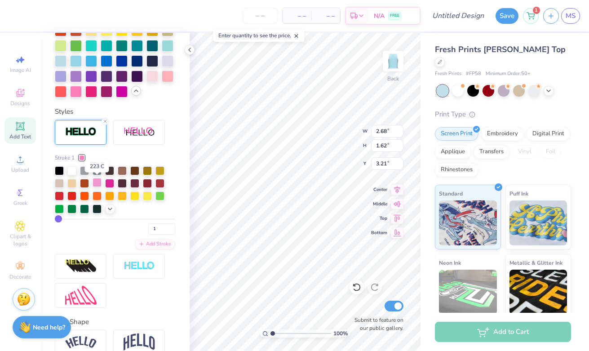
click at [97, 181] on div at bounding box center [97, 182] width 9 height 9
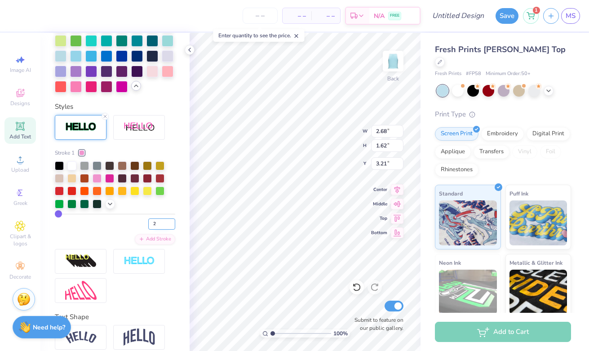
click at [170, 220] on input "2" at bounding box center [161, 223] width 27 height 11
click at [170, 220] on input "3" at bounding box center [161, 223] width 27 height 11
click at [170, 220] on input "4" at bounding box center [161, 223] width 27 height 11
type input "5"
click at [171, 220] on input "5" at bounding box center [161, 223] width 27 height 11
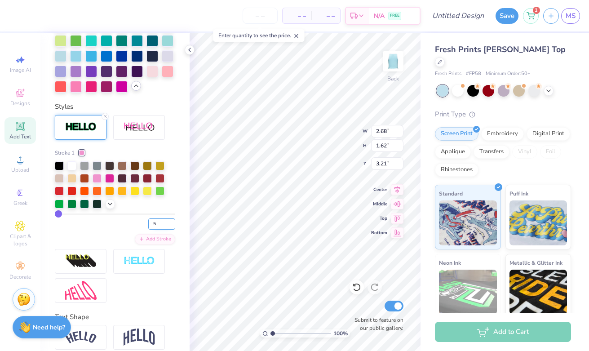
type input "5"
click at [171, 226] on input "4" at bounding box center [161, 223] width 27 height 11
type input "3"
click at [171, 226] on input "3" at bounding box center [161, 223] width 27 height 11
type input "3"
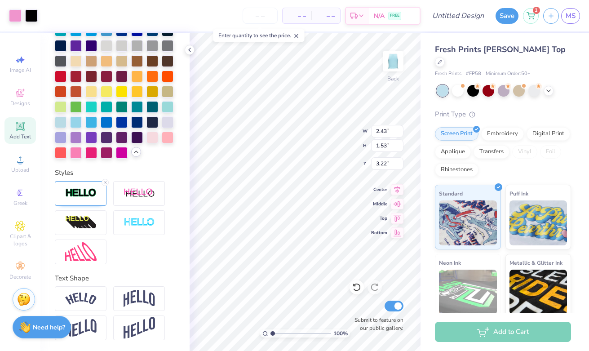
type input "2.46"
type input "1.56"
type input "3.21"
click at [83, 181] on div at bounding box center [81, 193] width 52 height 25
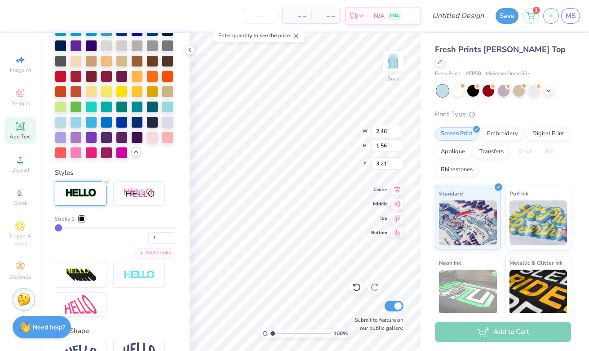
click at [83, 219] on div at bounding box center [81, 218] width 5 height 5
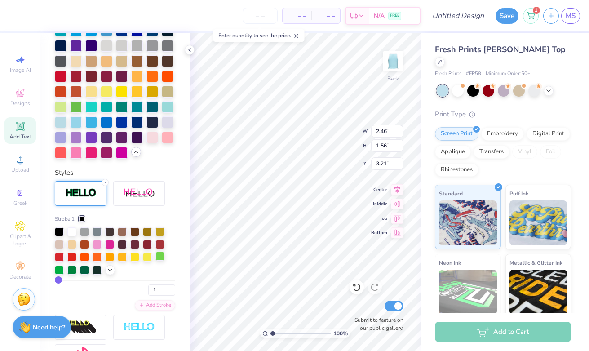
click at [159, 256] on div at bounding box center [159, 255] width 9 height 9
click at [107, 269] on icon at bounding box center [109, 268] width 7 height 7
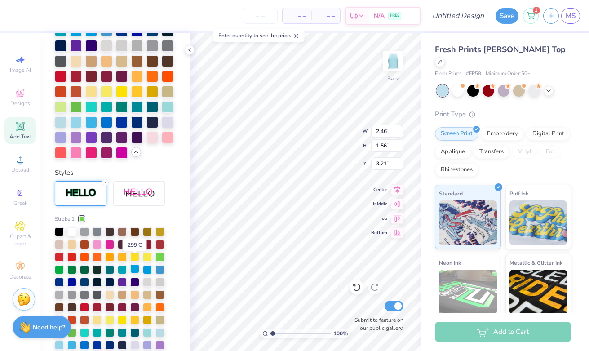
scroll to position [342, 0]
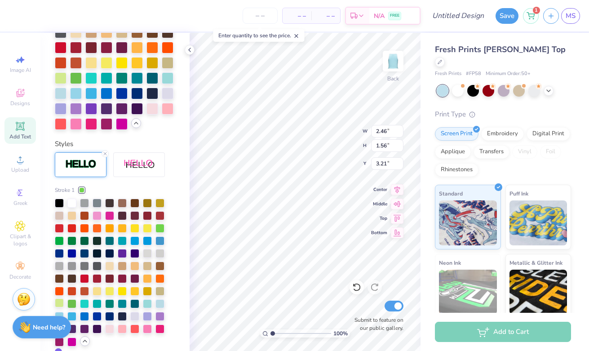
click at [60, 305] on div at bounding box center [59, 302] width 9 height 9
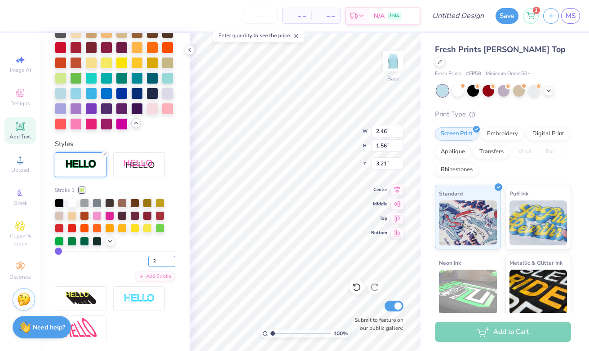
click at [171, 258] on input "2" at bounding box center [161, 261] width 27 height 11
type input "3"
click at [171, 258] on input "3" at bounding box center [161, 261] width 27 height 11
type input "3"
type textarea "F.R."
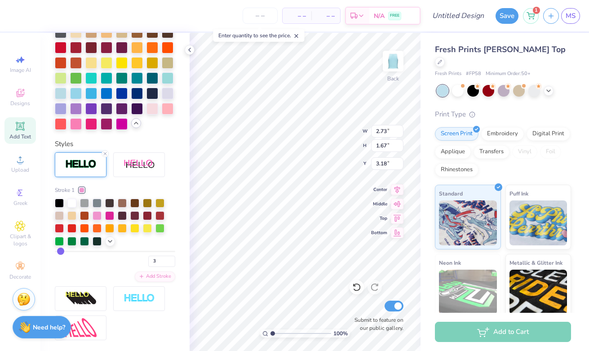
type input "2.73"
type input "1.67"
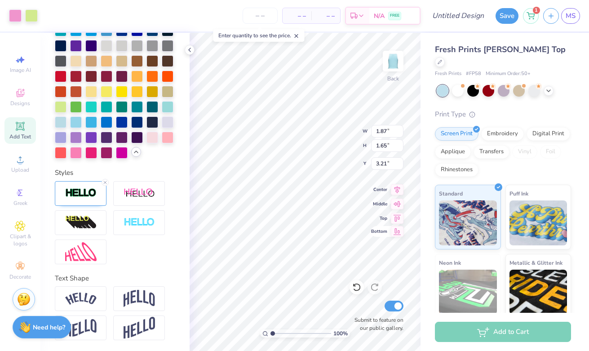
click at [392, 234] on div "100 % Back W 1.87 1.87 " H 1.65 1.65 " Y 3.21 3.21 " Center Middle Top Bottom S…" at bounding box center [305, 192] width 231 height 318
type input "6.20"
type input "5.45"
type input "2.48"
type input "6.75"
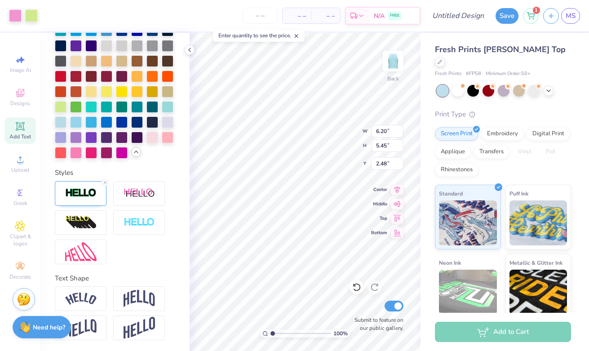
type input "5.94"
type input "2.43"
type input "3.56"
type input "1.61"
type input "3.18"
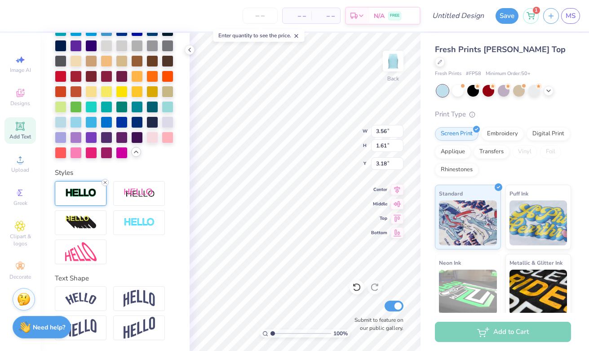
click at [106, 180] on icon at bounding box center [104, 182] width 5 height 5
type input "3.47"
type input "1.53"
type input "3.22"
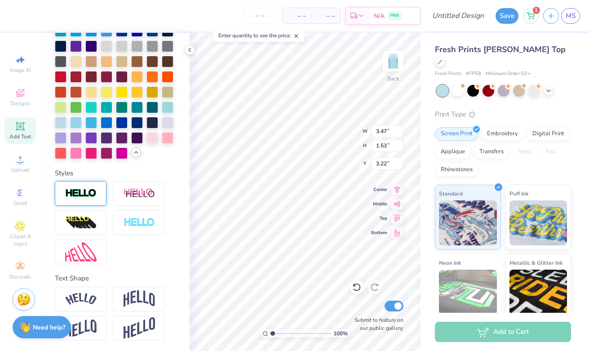
type input "2.73"
type input "1.67"
type input "3.18"
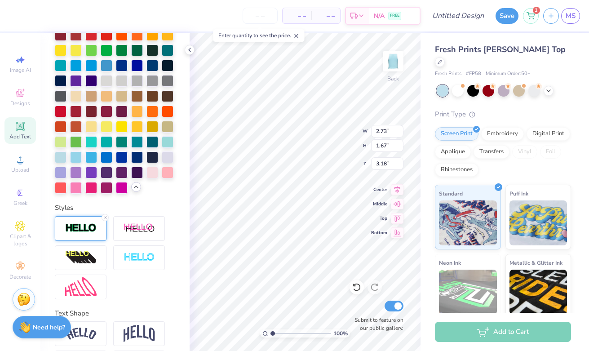
scroll to position [313, 0]
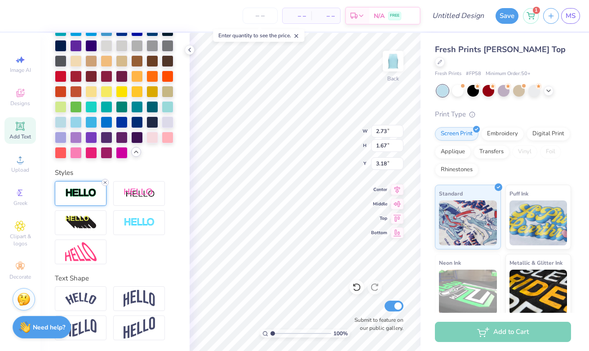
click at [105, 181] on icon at bounding box center [104, 182] width 5 height 5
type input "2.65"
type input "1.59"
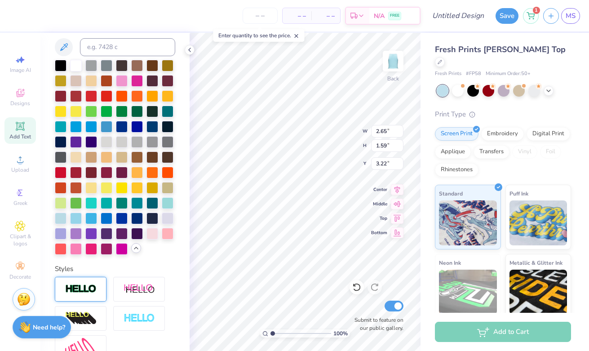
scroll to position [182, 0]
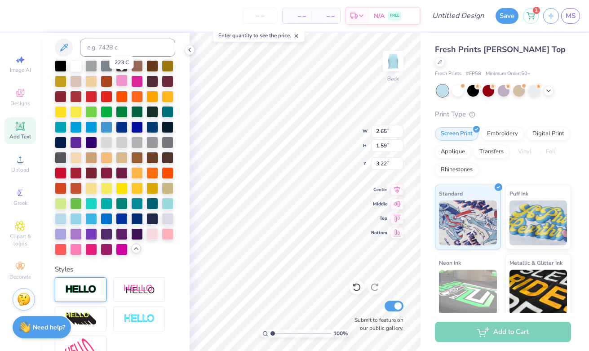
click at [123, 78] on div at bounding box center [122, 81] width 12 height 12
type input "5.26"
type input "1.22"
type input "0.73"
type input "5.83"
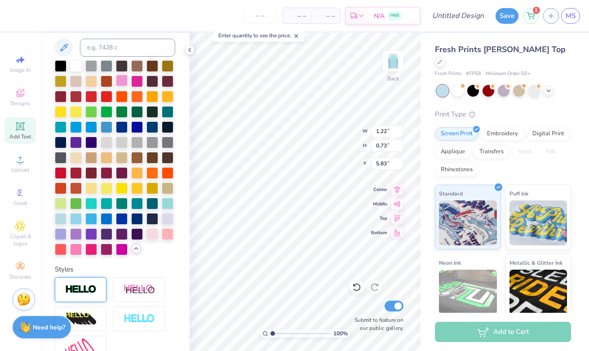
type input "3.47"
type input "1.53"
type input "6.24"
type input "6.75"
type input "5.94"
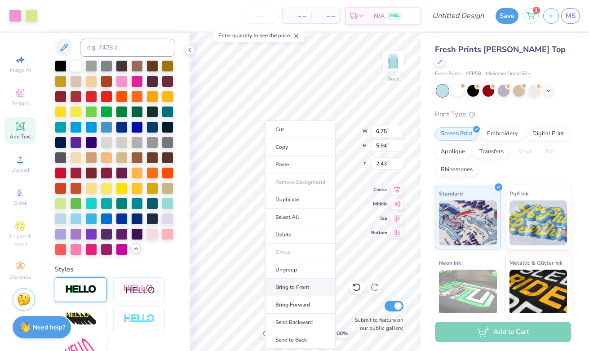
click at [290, 284] on li "Bring to Front" at bounding box center [300, 287] width 71 height 18
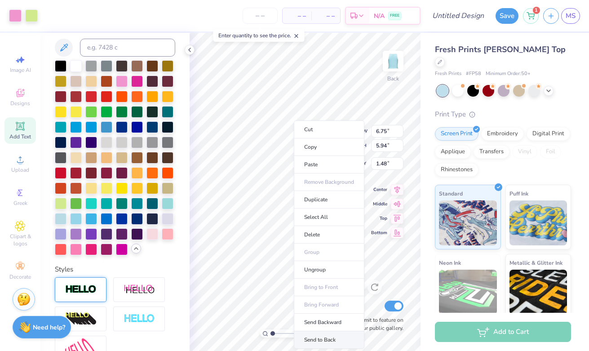
click at [322, 337] on li "Send to Back" at bounding box center [329, 340] width 71 height 18
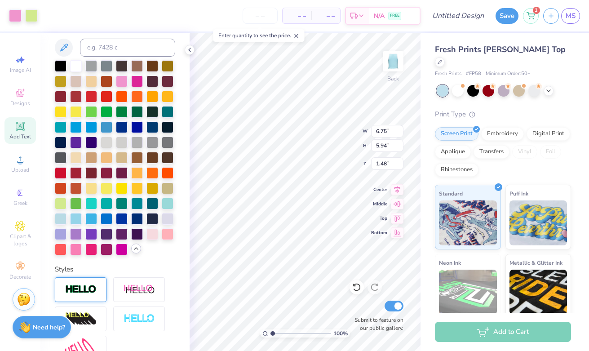
type input "2.28"
type input "3.47"
type input "1.53"
type input "4.11"
type input "1.82"
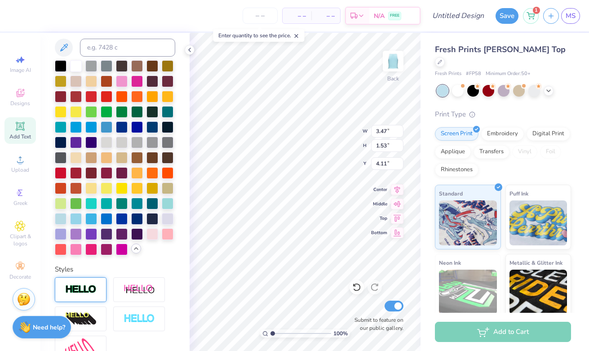
type input "0.80"
type input "4.45"
type input "1.22"
type input "0.73"
type input "5.83"
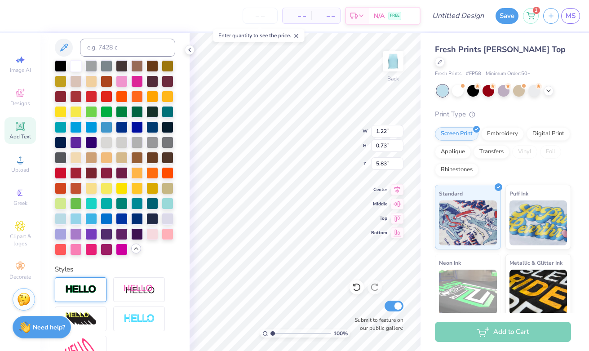
type input "1.82"
type input "0.80"
type input "4.45"
type textarea "FR + SC"
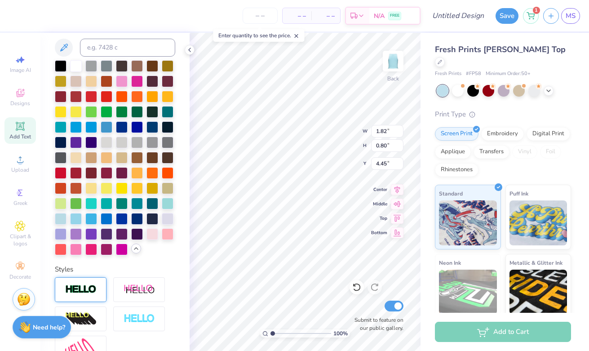
scroll to position [0, 0]
type input "1.22"
type input "0.73"
type input "5.83"
type input "4.61"
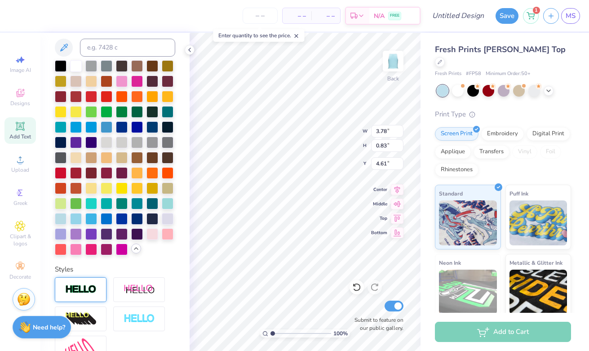
type input "3.58"
type input "0.79"
type input "3.29"
type input "0.72"
type input "4.71"
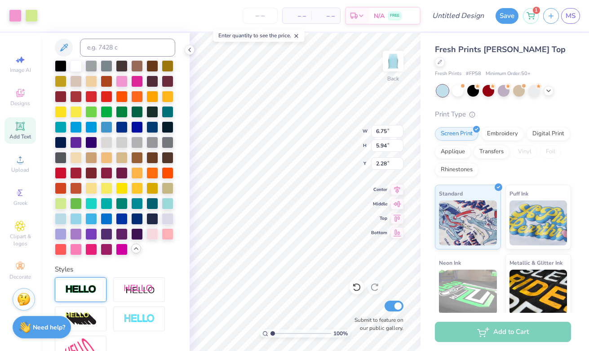
type input "7.28"
type input "6.40"
type input "1.88"
type input "7.66"
type input "6.74"
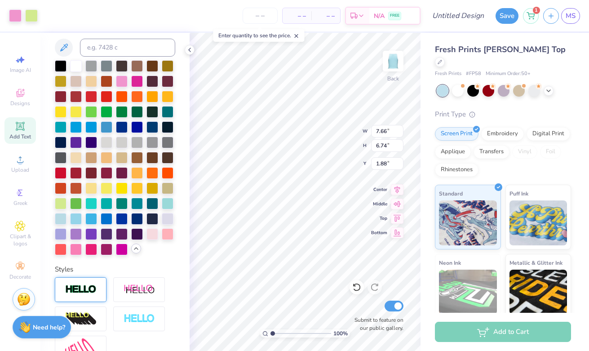
type input "2.10"
type textarea "F.R. + S.C."
type input "3.93"
type input "0.66"
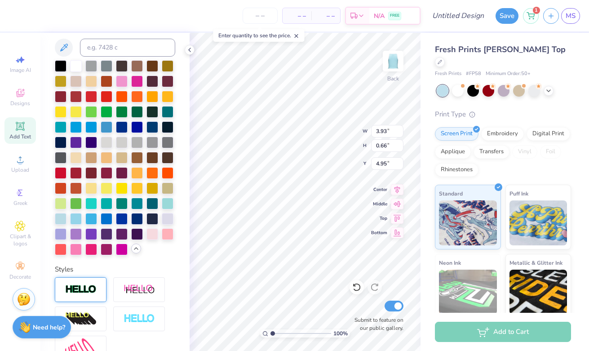
type input "4.95"
click at [357, 288] on icon at bounding box center [356, 286] width 9 height 9
click at [357, 286] on icon at bounding box center [356, 286] width 9 height 9
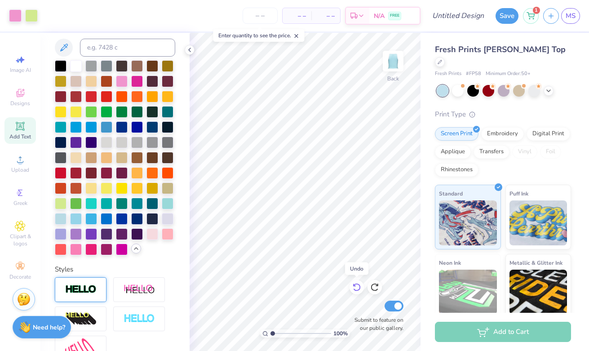
click at [357, 286] on icon at bounding box center [356, 286] width 9 height 9
click at [390, 66] on img at bounding box center [393, 61] width 36 height 36
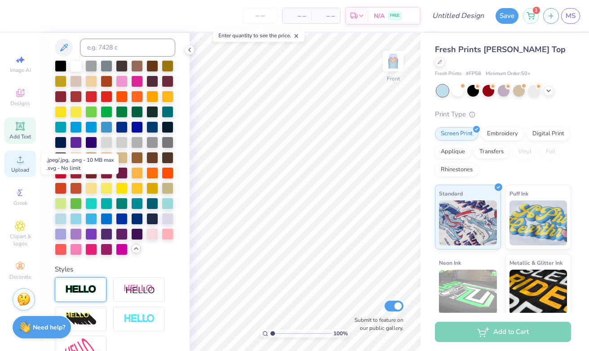
click at [20, 165] on div "Upload" at bounding box center [19, 163] width 31 height 26
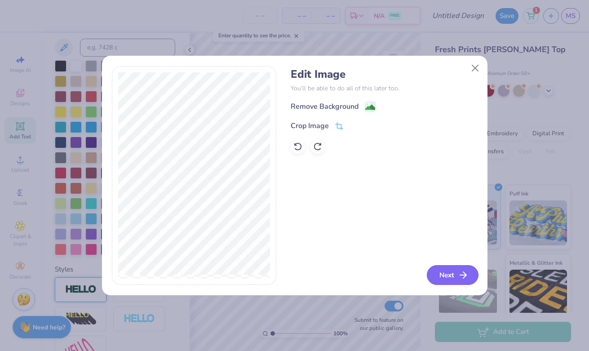
click at [447, 273] on button "Next" at bounding box center [453, 275] width 52 height 20
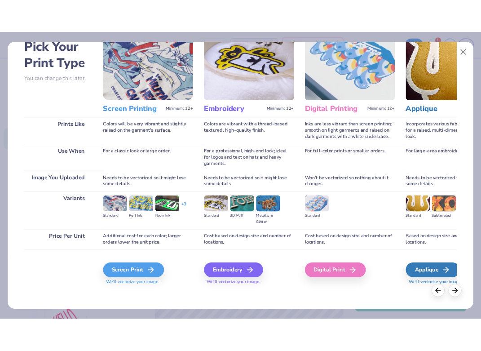
scroll to position [52, 0]
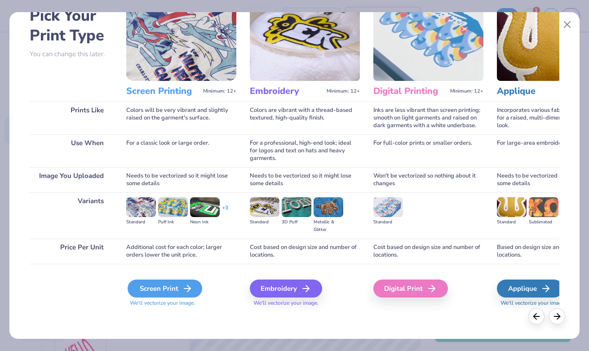
click at [165, 284] on div "Screen Print" at bounding box center [165, 288] width 75 height 18
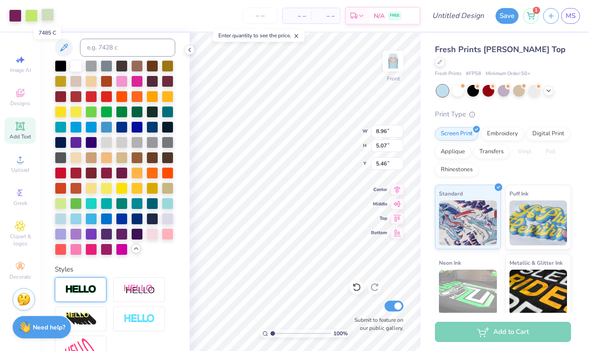
click at [46, 14] on div at bounding box center [47, 15] width 13 height 13
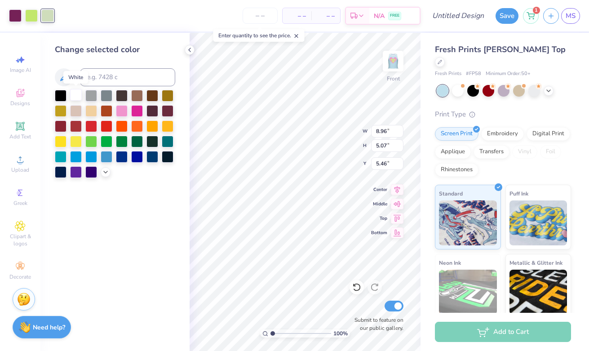
click at [75, 93] on div at bounding box center [76, 95] width 12 height 12
click at [103, 170] on icon at bounding box center [105, 170] width 7 height 7
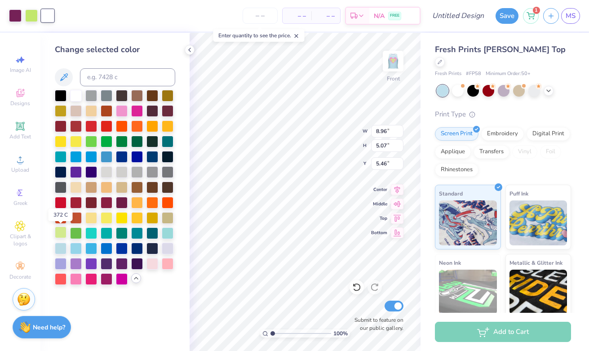
click at [62, 234] on div at bounding box center [61, 232] width 12 height 12
click at [167, 216] on div at bounding box center [168, 217] width 12 height 12
click at [154, 260] on div at bounding box center [152, 263] width 12 height 12
click at [77, 100] on div at bounding box center [76, 95] width 12 height 12
type input "5.82"
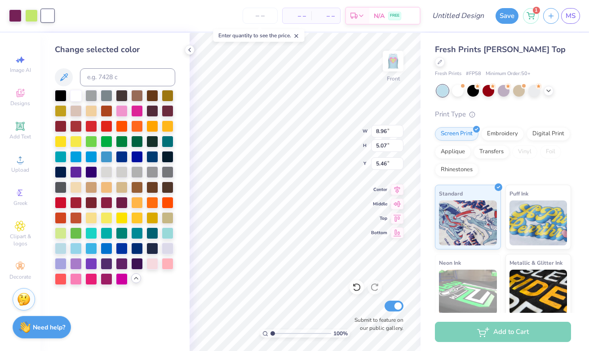
type input "3.30"
type input "3.11"
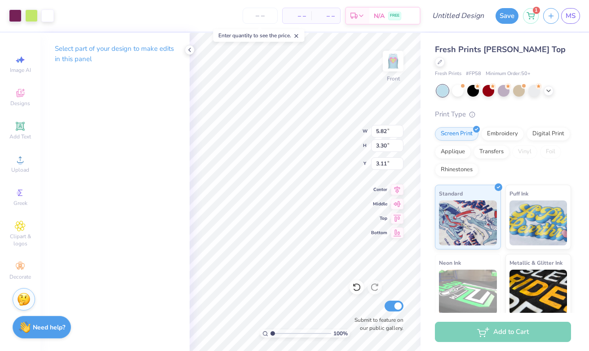
type input "6.43"
type input "3.64"
click at [390, 57] on img at bounding box center [393, 61] width 36 height 36
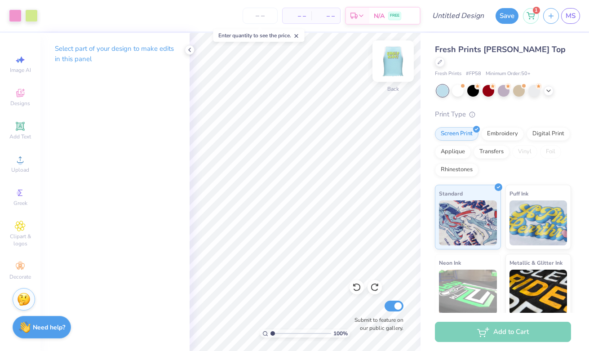
click at [396, 63] on img at bounding box center [393, 61] width 36 height 36
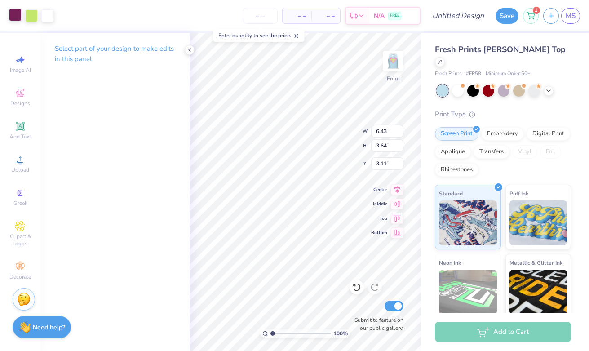
click at [19, 17] on div at bounding box center [15, 15] width 13 height 13
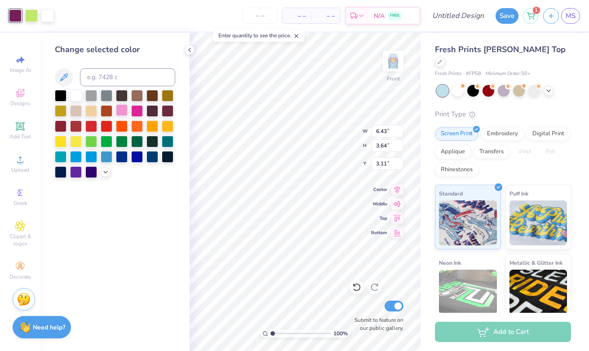
click at [119, 112] on div at bounding box center [122, 110] width 12 height 12
click at [149, 111] on div at bounding box center [152, 110] width 12 height 12
click at [31, 16] on div at bounding box center [31, 15] width 13 height 13
click at [124, 115] on div at bounding box center [122, 110] width 12 height 12
click at [16, 15] on div at bounding box center [15, 15] width 13 height 13
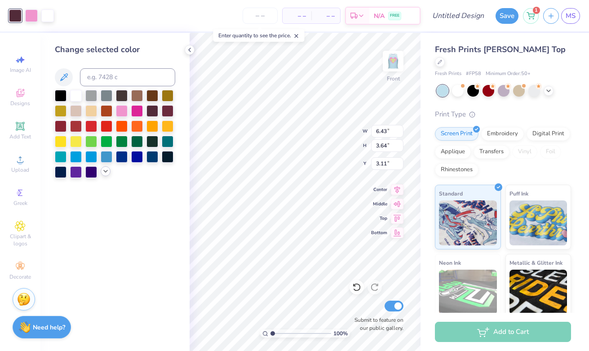
click at [105, 172] on polyline at bounding box center [106, 171] width 4 height 2
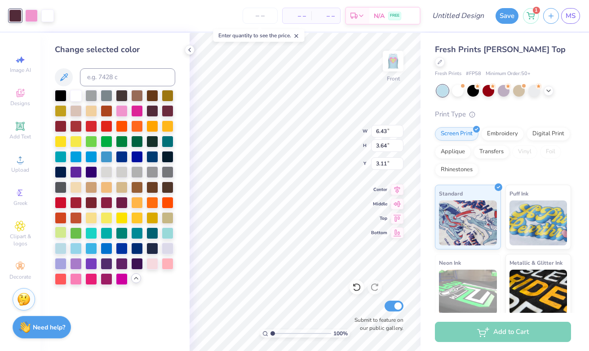
click at [58, 232] on div at bounding box center [61, 232] width 12 height 12
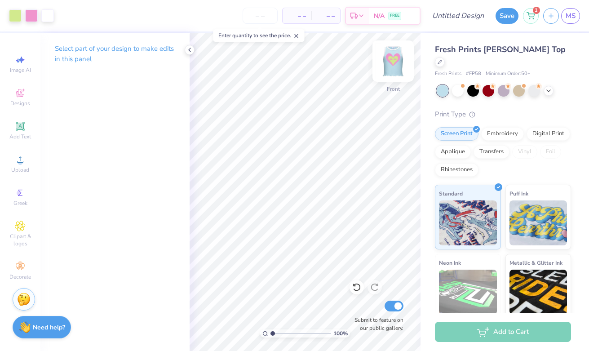
click at [394, 64] on img at bounding box center [393, 61] width 36 height 36
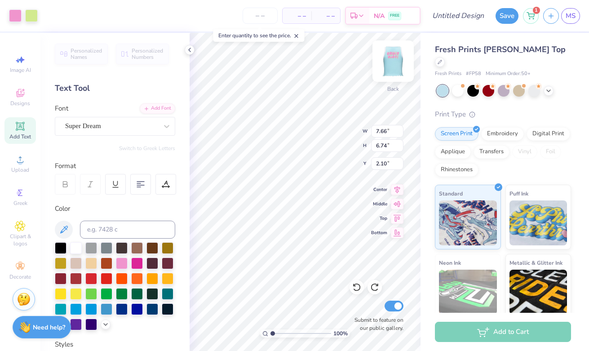
type input "7.66"
type input "6.74"
type input "2.10"
type input "3.74"
type input "0.82"
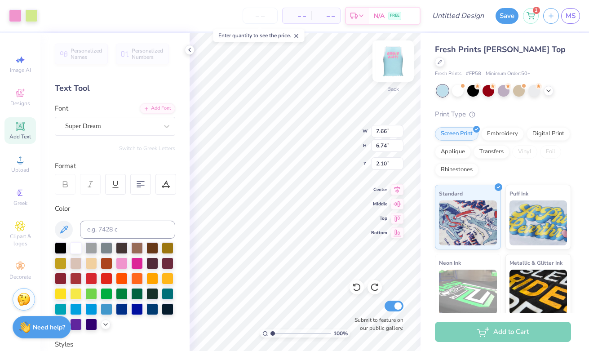
type input "4.86"
click at [72, 249] on div at bounding box center [76, 247] width 12 height 12
click at [396, 62] on img at bounding box center [393, 61] width 36 height 36
click at [396, 59] on img at bounding box center [393, 61] width 36 height 36
click at [396, 59] on img at bounding box center [393, 61] width 18 height 18
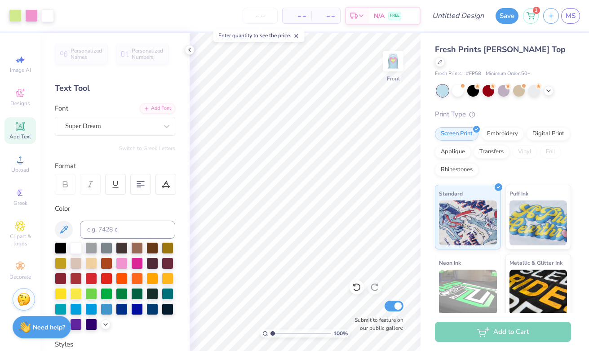
click at [396, 59] on img at bounding box center [393, 61] width 18 height 18
click at [31, 18] on div at bounding box center [31, 15] width 13 height 13
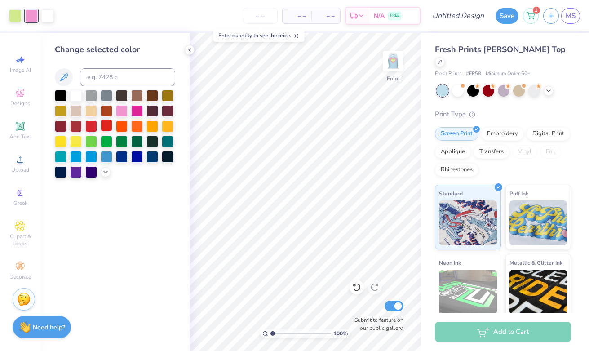
click at [105, 125] on div at bounding box center [107, 125] width 12 height 12
click at [48, 15] on div at bounding box center [47, 15] width 13 height 13
click at [121, 110] on div at bounding box center [122, 110] width 12 height 12
click at [33, 17] on div at bounding box center [31, 15] width 13 height 13
click at [75, 97] on div at bounding box center [76, 95] width 12 height 12
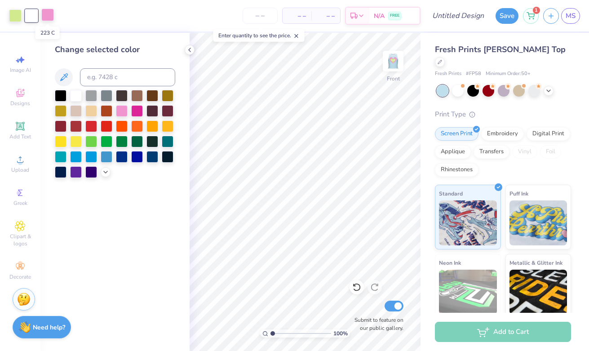
click at [47, 18] on div at bounding box center [47, 15] width 13 height 13
click at [94, 130] on div at bounding box center [91, 125] width 12 height 12
click at [16, 15] on div at bounding box center [15, 15] width 13 height 13
click at [119, 110] on div at bounding box center [122, 110] width 12 height 12
click at [49, 17] on div at bounding box center [47, 15] width 13 height 13
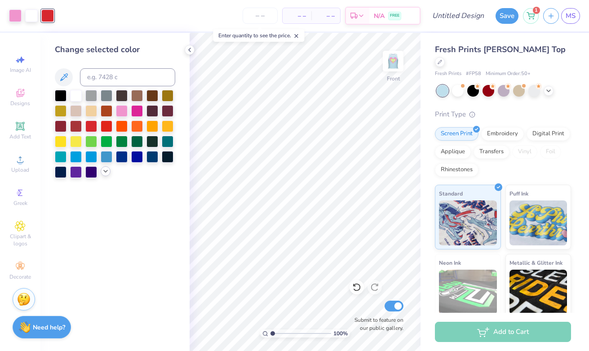
click at [103, 169] on icon at bounding box center [105, 170] width 7 height 7
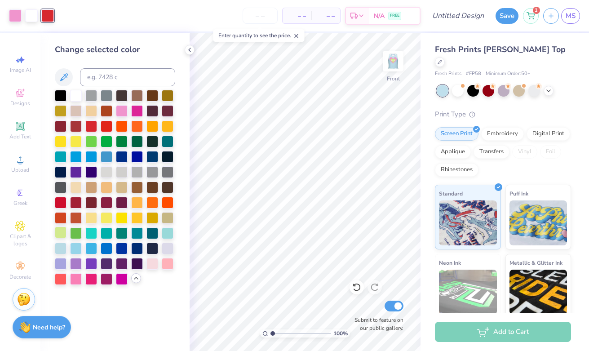
click at [64, 233] on div at bounding box center [61, 232] width 12 height 12
click at [102, 113] on div at bounding box center [107, 110] width 12 height 12
click at [30, 17] on div at bounding box center [31, 15] width 13 height 13
click at [62, 232] on div at bounding box center [61, 232] width 12 height 12
click at [49, 12] on div at bounding box center [47, 15] width 13 height 13
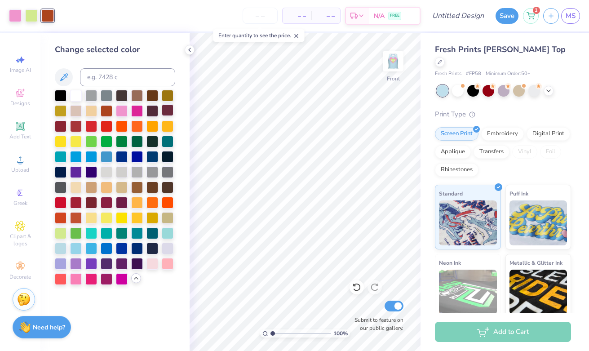
click at [172, 112] on div at bounding box center [168, 110] width 12 height 12
click at [75, 89] on div at bounding box center [76, 95] width 12 height 12
click at [358, 285] on icon at bounding box center [356, 286] width 9 height 9
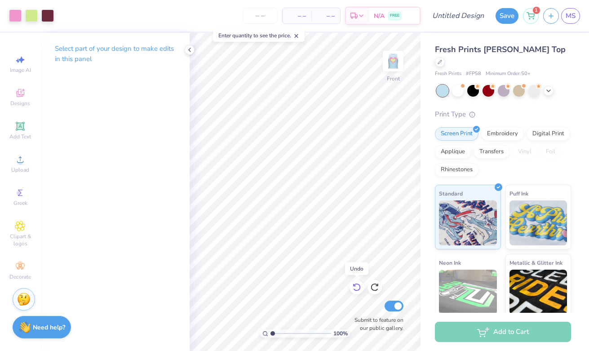
click at [358, 285] on icon at bounding box center [356, 286] width 9 height 9
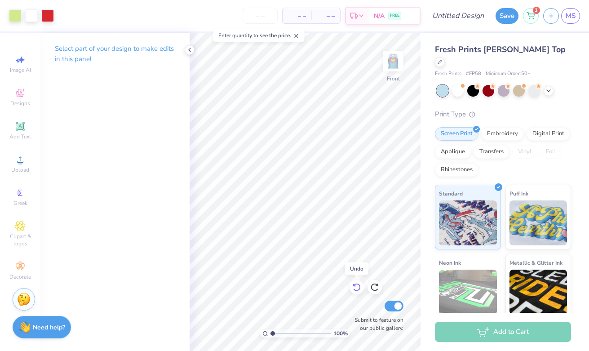
click at [358, 285] on icon at bounding box center [356, 286] width 9 height 9
click at [396, 58] on img at bounding box center [393, 61] width 36 height 36
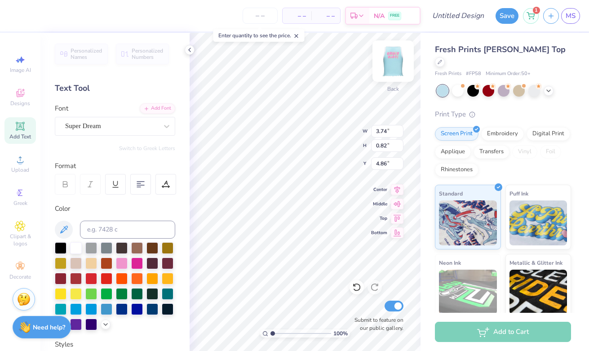
type input "4.64"
type input "7.66"
type input "6.74"
type input "2.10"
click at [22, 121] on icon at bounding box center [20, 126] width 11 height 11
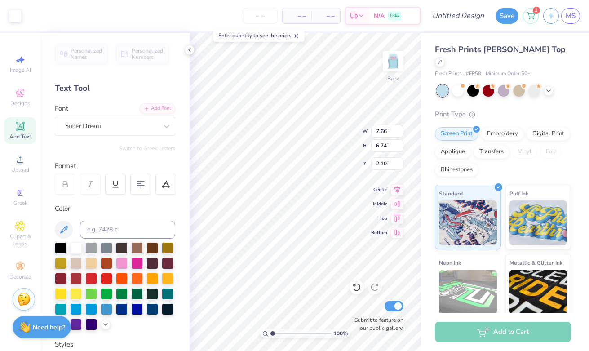
type input "3.46"
type input "1.00"
type input "6.50"
type textarea "E"
type textarea "4E"
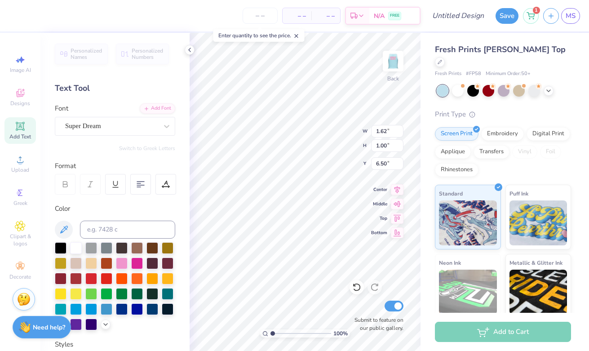
type input "5.70"
type input "1.39"
type input "0.86"
type input "5.89"
type input "1.31"
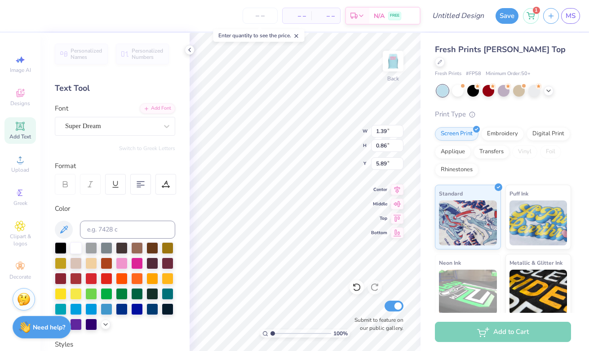
type input "0.81"
type input "5.91"
type input "4.78"
type input "4.11"
type input "0.91"
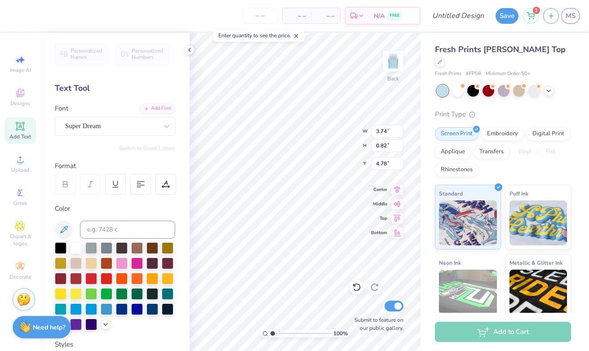
type input "4.70"
type input "5.90"
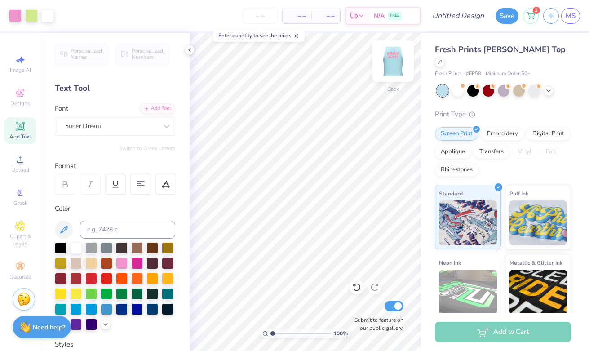
click at [397, 60] on img at bounding box center [393, 61] width 36 height 36
click at [397, 60] on img at bounding box center [393, 61] width 18 height 18
type input "4.11"
type input "0.91"
type input "4.70"
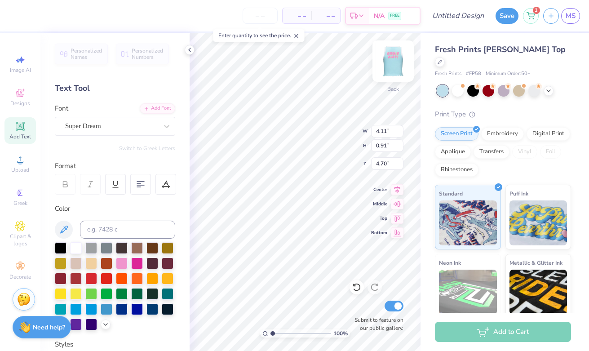
type input "4.30"
type input "0.95"
type input "4.70"
click at [356, 287] on icon at bounding box center [356, 286] width 9 height 9
type input "4.11"
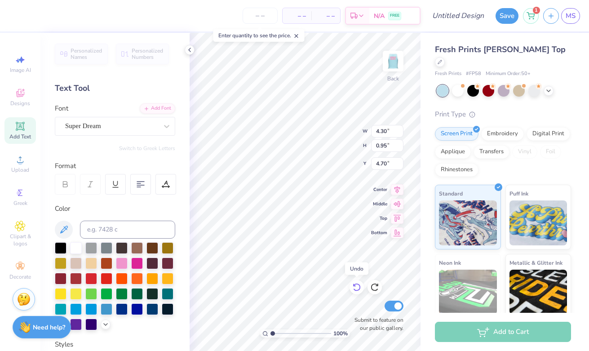
type input "0.91"
type input "3.87"
type input "0.85"
type input "4.78"
click at [397, 308] on input "Submit to feature on our public gallery." at bounding box center [393, 305] width 19 height 11
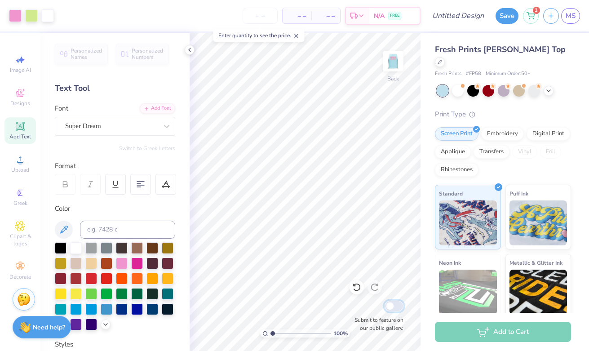
checkbox input "false"
click at [260, 16] on input "number" at bounding box center [259, 16] width 35 height 16
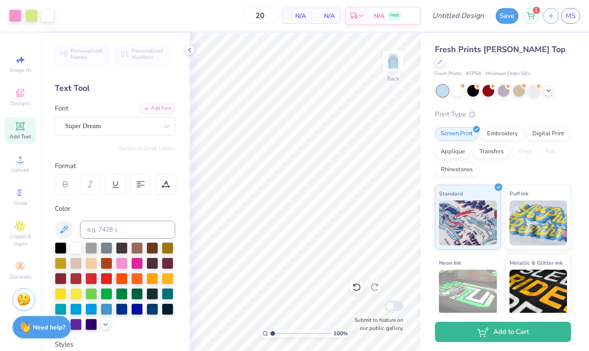
type input "50"
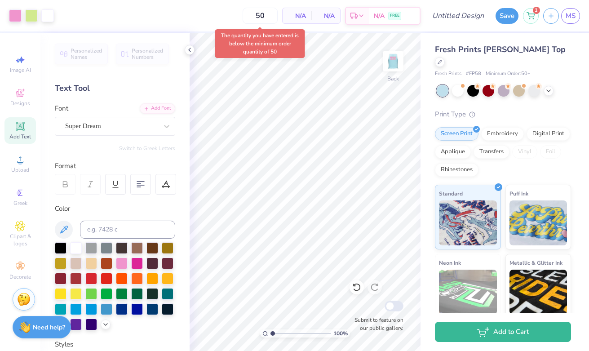
click at [304, 18] on span "N/A" at bounding box center [297, 15] width 18 height 9
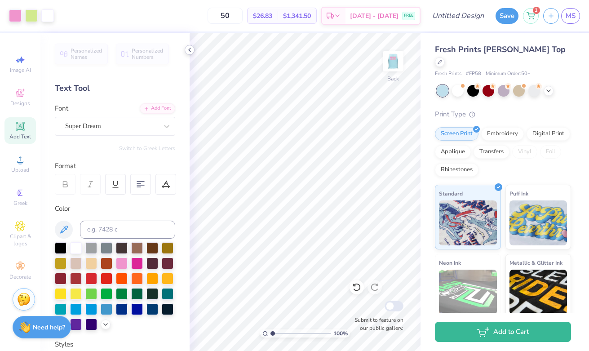
click at [190, 50] on polyline at bounding box center [190, 50] width 2 height 4
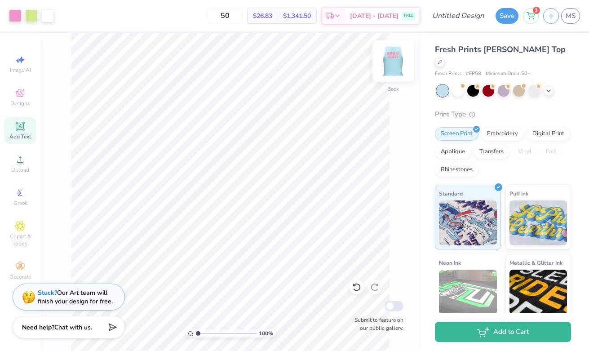
click at [395, 57] on img at bounding box center [393, 61] width 36 height 36
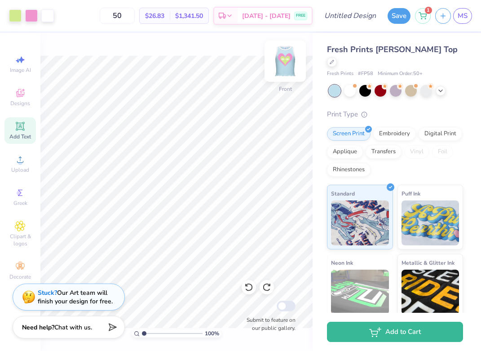
click at [282, 52] on img at bounding box center [285, 61] width 36 height 36
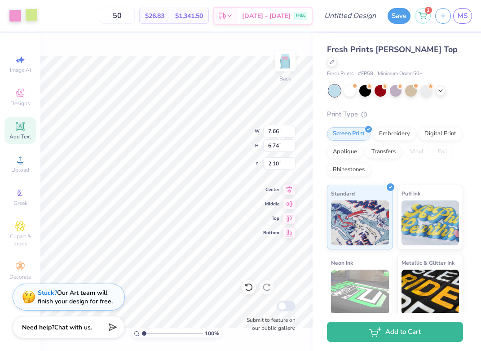
type input "3.87"
type input "0.85"
type input "4.78"
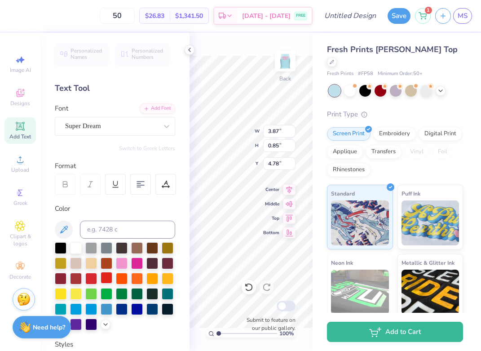
click at [108, 278] on div at bounding box center [107, 278] width 12 height 12
type input "7.66"
type input "6.74"
click at [30, 15] on div at bounding box center [31, 15] width 13 height 13
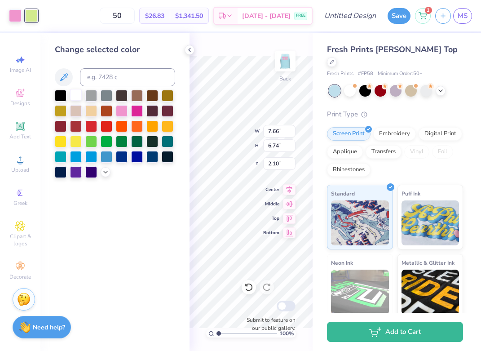
click at [78, 94] on div at bounding box center [76, 95] width 12 height 12
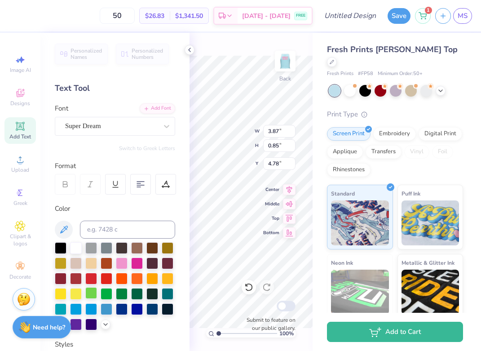
click at [88, 288] on div at bounding box center [91, 293] width 12 height 12
click at [107, 327] on div at bounding box center [106, 323] width 10 height 10
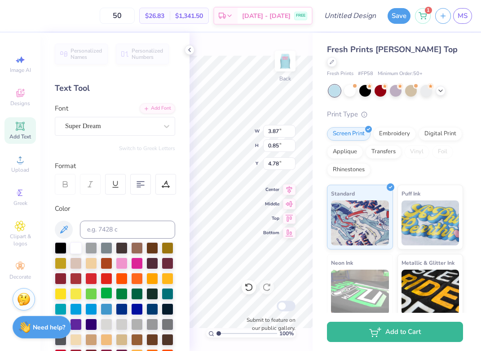
scroll to position [278, 0]
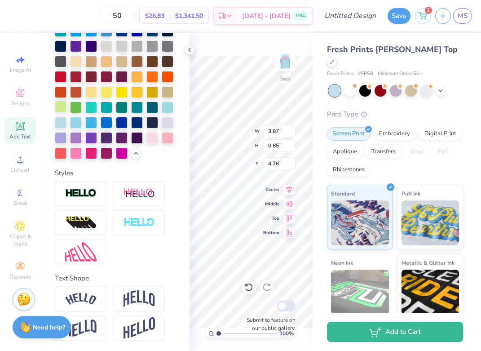
click at [60, 104] on div at bounding box center [61, 107] width 12 height 12
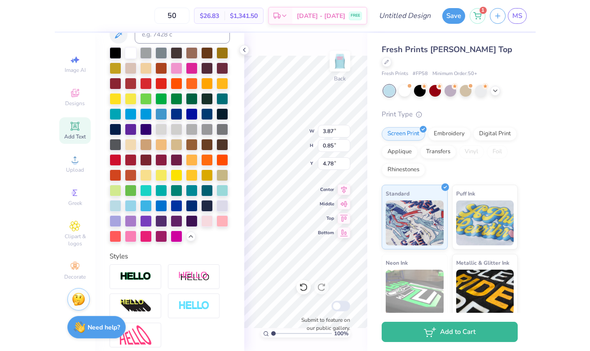
scroll to position [193, 0]
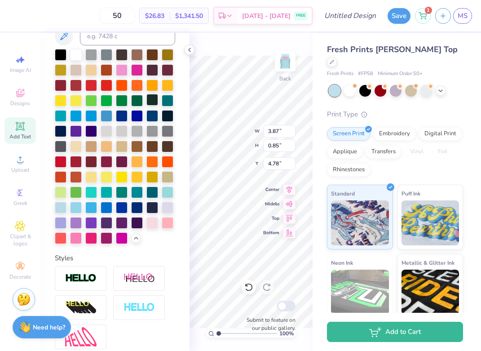
click at [123, 68] on div at bounding box center [122, 70] width 12 height 12
click at [16, 15] on div at bounding box center [15, 15] width 13 height 13
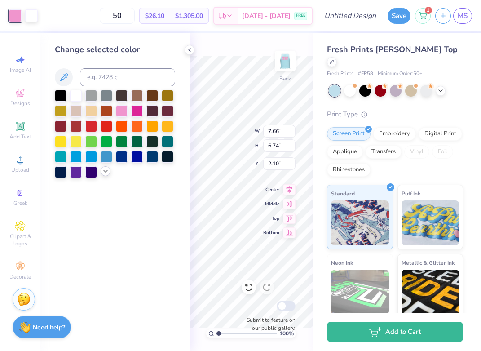
click at [106, 170] on icon at bounding box center [105, 170] width 7 height 7
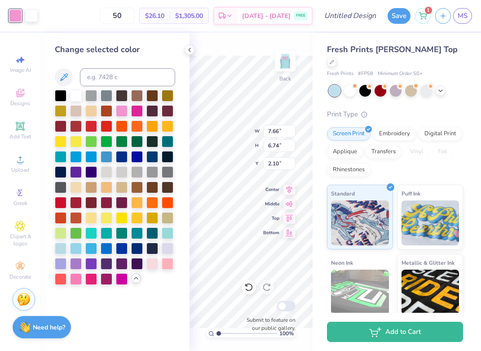
drag, startPoint x: 62, startPoint y: 232, endPoint x: 178, endPoint y: 271, distance: 122.5
click at [62, 232] on div at bounding box center [61, 233] width 12 height 12
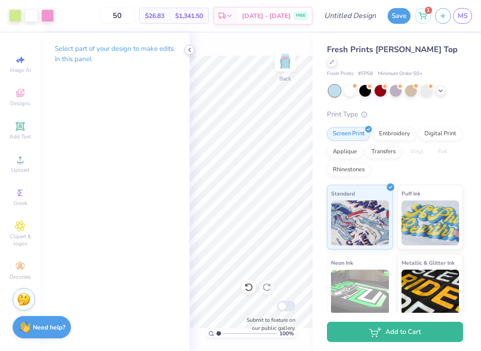
click at [189, 48] on icon at bounding box center [189, 49] width 7 height 7
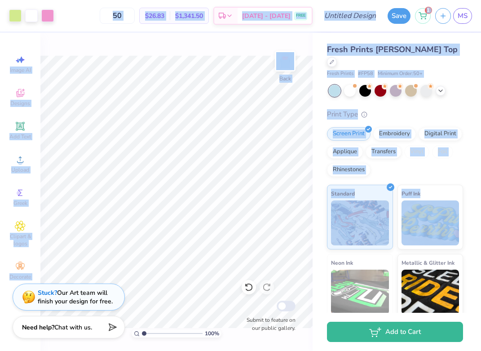
drag, startPoint x: 479, startPoint y: 167, endPoint x: 566, endPoint y: 167, distance: 86.7
click at [481, 167] on html "Art colors 50 $26.83 Per Item $1,341.50 Total Est. Delivery [DATE] - [DATE] FRE…" at bounding box center [240, 175] width 481 height 351
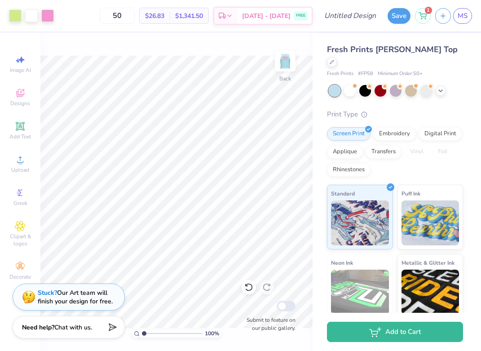
click at [463, 167] on div "Fresh Prints [PERSON_NAME] Top Fresh Prints # FP58 Minimum Order: 50 + Print Ty…" at bounding box center [397, 210] width 168 height 355
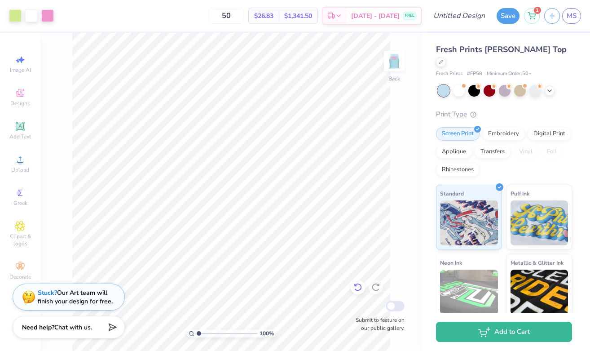
click at [357, 284] on icon at bounding box center [357, 286] width 9 height 9
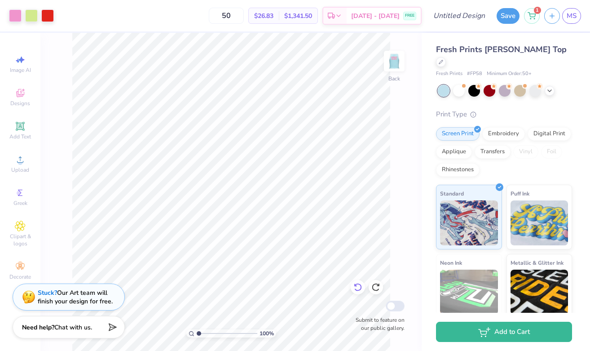
click at [358, 285] on icon at bounding box center [357, 286] width 9 height 9
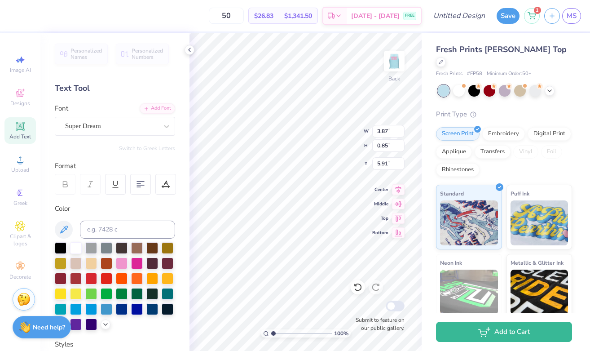
scroll to position [0, 0]
click at [358, 286] on icon at bounding box center [357, 286] width 9 height 9
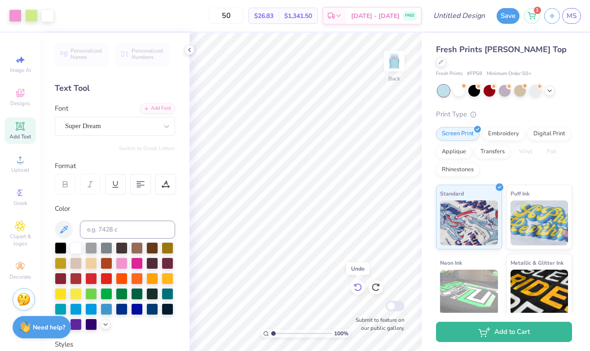
click at [358, 286] on icon at bounding box center [357, 286] width 9 height 9
click at [21, 230] on icon at bounding box center [20, 225] width 10 height 11
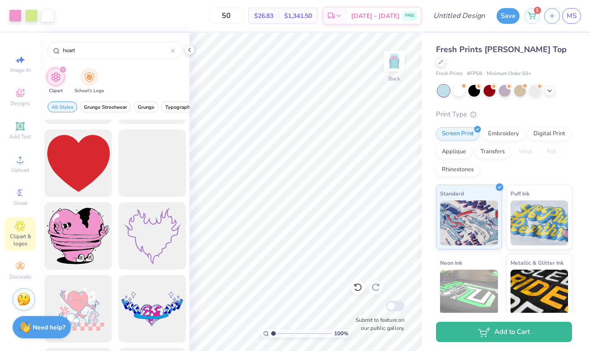
scroll to position [1470, 0]
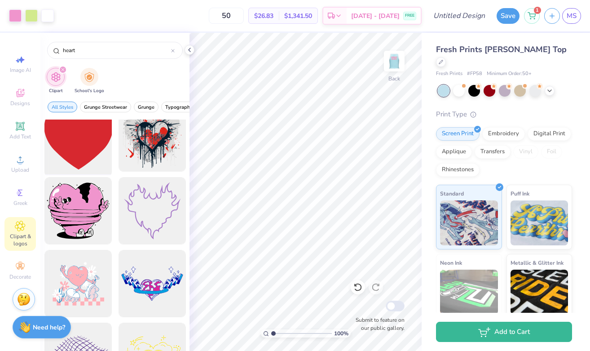
click at [88, 141] on div at bounding box center [78, 138] width 74 height 74
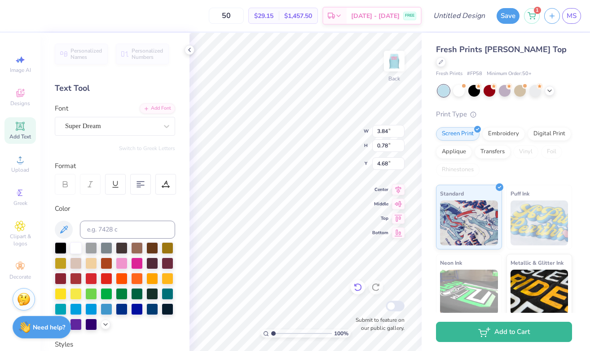
scroll to position [0, 0]
click at [77, 242] on div at bounding box center [76, 247] width 12 height 12
click at [75, 245] on div at bounding box center [76, 247] width 12 height 12
click at [16, 16] on div at bounding box center [15, 15] width 13 height 13
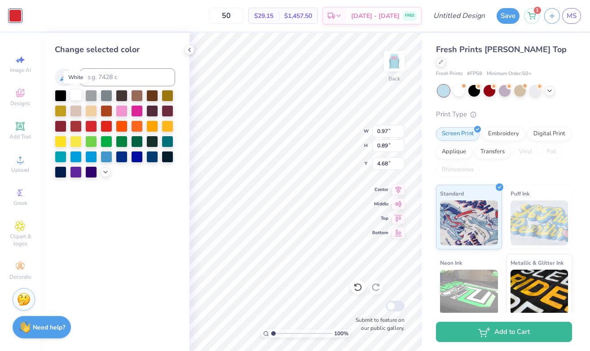
click at [76, 92] on div at bounding box center [76, 95] width 12 height 12
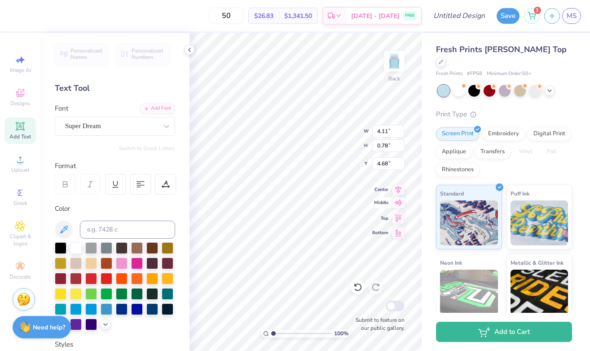
click at [380, 207] on div "100 % Back W 4.11 4.11 " H 0.78 0.78 " Y 4.68 4.68 " Center Middle Top Bottom S…" at bounding box center [306, 192] width 232 height 318
click at [383, 189] on div "100 % Back W 8.10 8.10 " H 1.54 1.54 " Y 3.85 3.85 " Center Middle Top Bottom S…" at bounding box center [306, 192] width 232 height 318
click at [21, 122] on icon at bounding box center [20, 126] width 11 height 11
click at [79, 130] on div "Super Dream" at bounding box center [111, 126] width 94 height 14
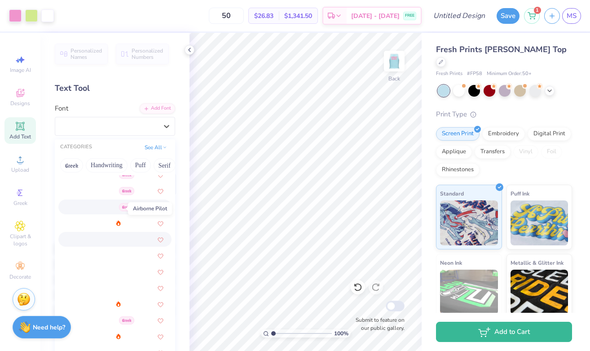
scroll to position [185, 0]
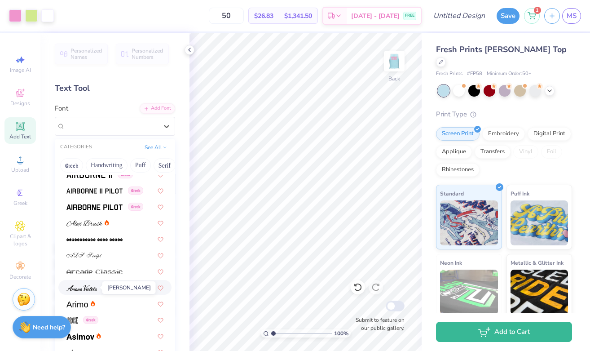
click at [93, 291] on img at bounding box center [81, 288] width 31 height 6
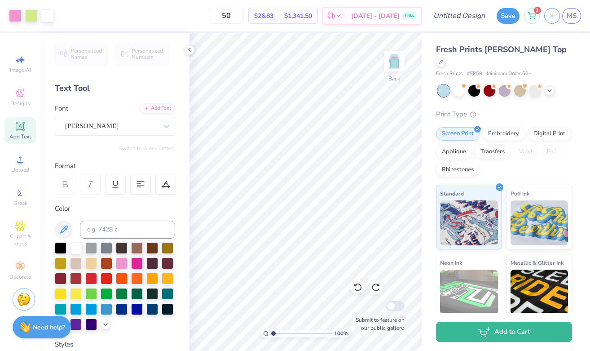
click at [21, 129] on icon at bounding box center [20, 126] width 7 height 7
click at [395, 61] on img at bounding box center [394, 61] width 36 height 36
click at [398, 65] on img at bounding box center [394, 61] width 36 height 36
click at [31, 17] on div at bounding box center [31, 15] width 13 height 13
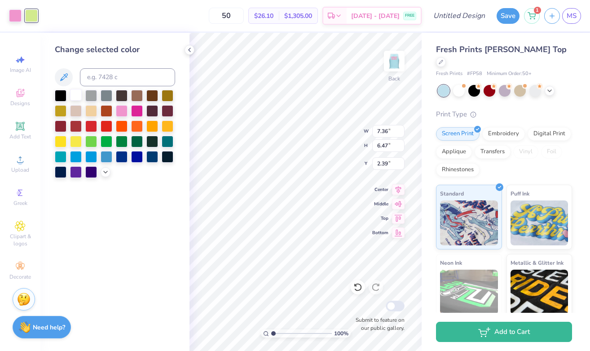
click at [79, 98] on div at bounding box center [76, 95] width 12 height 12
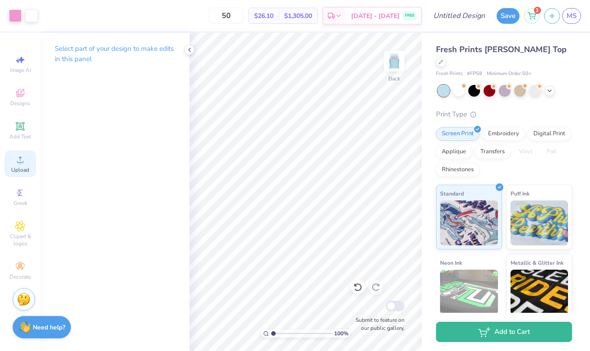
click at [21, 156] on icon at bounding box center [20, 159] width 11 height 11
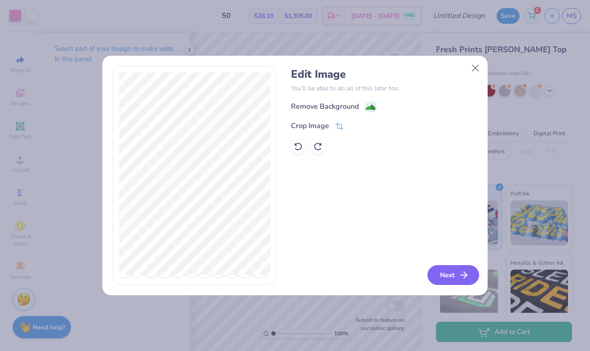
click at [450, 273] on button "Next" at bounding box center [454, 275] width 52 height 20
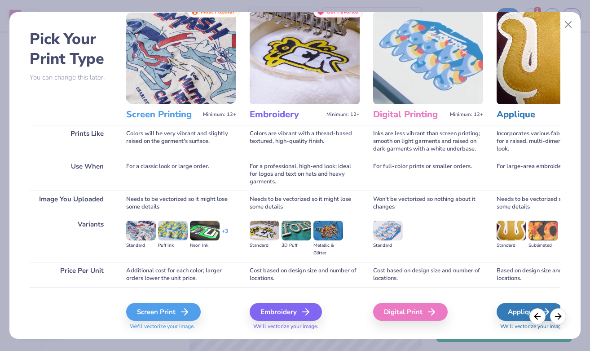
scroll to position [30, 0]
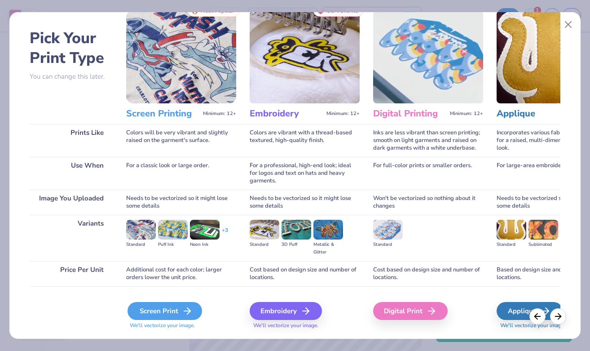
click at [172, 306] on div "Screen Print" at bounding box center [165, 311] width 75 height 18
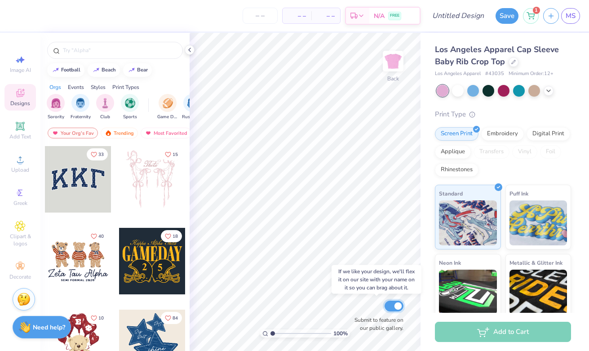
click at [390, 301] on input "Submit to feature on our public gallery." at bounding box center [393, 305] width 19 height 11
checkbox input "false"
click at [388, 309] on input "Submit to feature on our public gallery." at bounding box center [393, 305] width 19 height 11
checkbox input "false"
click at [20, 158] on icon at bounding box center [20, 159] width 11 height 11
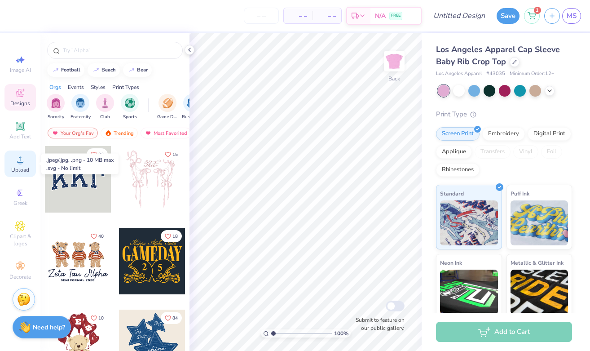
click at [16, 159] on icon at bounding box center [20, 159] width 11 height 11
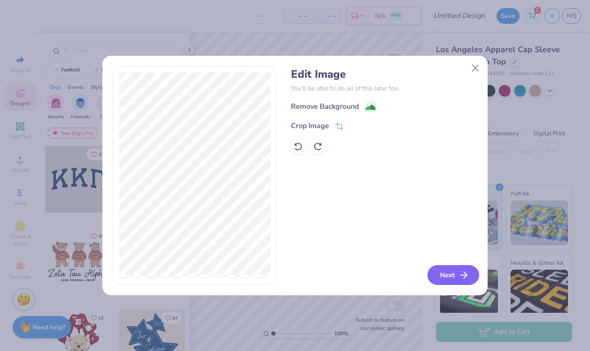
click at [441, 273] on button "Next" at bounding box center [454, 275] width 52 height 20
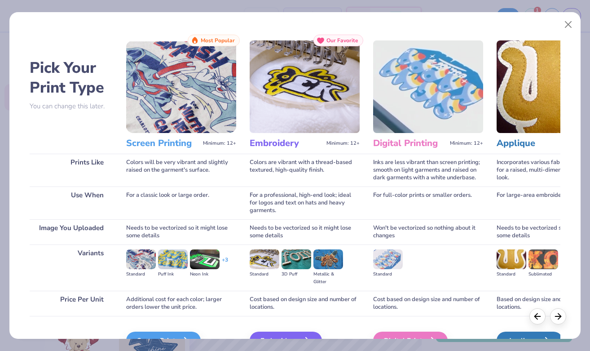
scroll to position [52, 0]
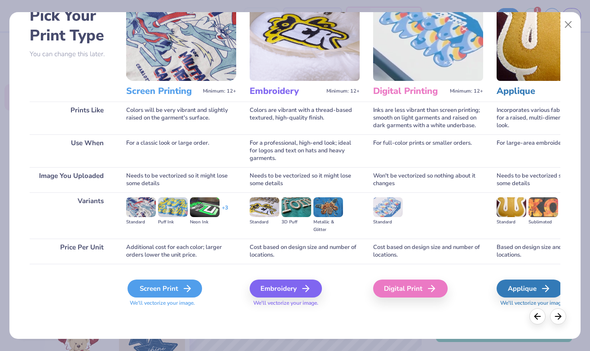
click at [165, 290] on div "Screen Print" at bounding box center [165, 288] width 75 height 18
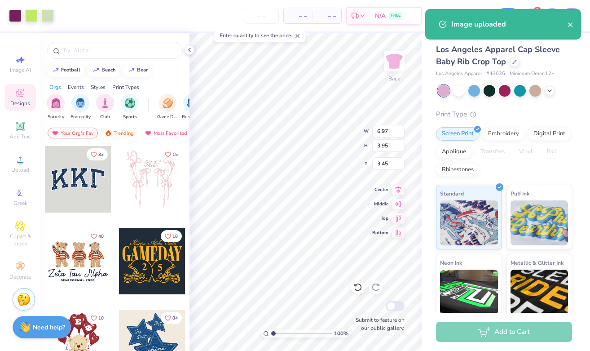
type input "3.45"
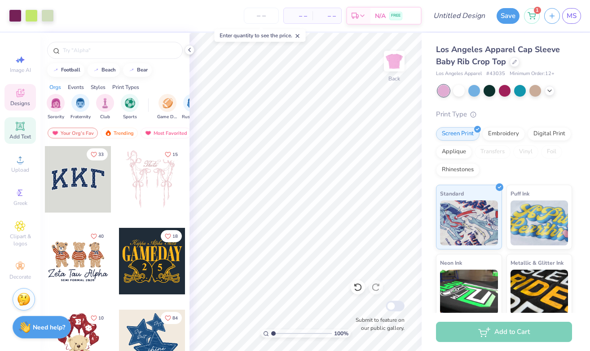
click at [24, 129] on icon at bounding box center [20, 126] width 9 height 9
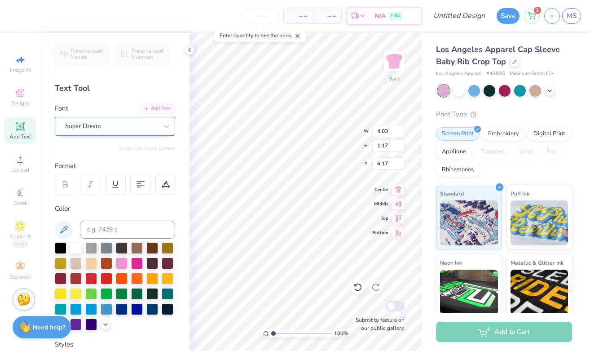
click at [117, 125] on div "Super Dream" at bounding box center [111, 126] width 94 height 14
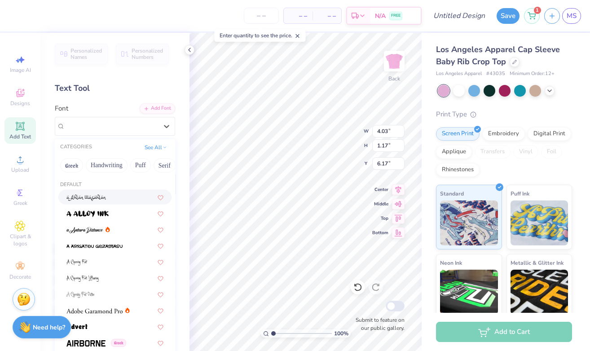
scroll to position [119, 0]
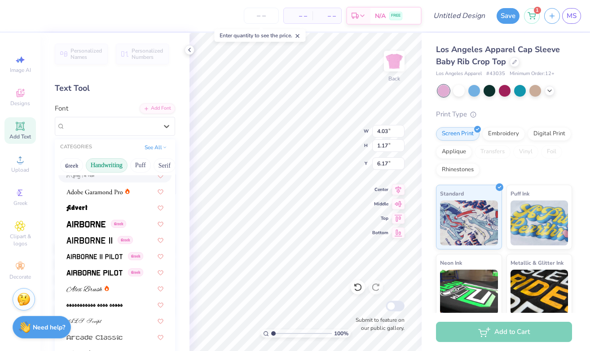
click at [106, 164] on button "Handwriting" at bounding box center [107, 165] width 42 height 14
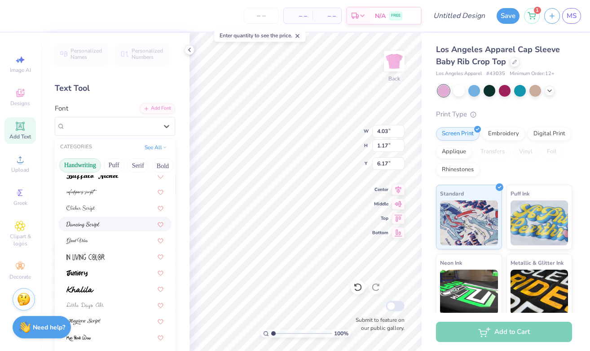
scroll to position [87, 0]
click at [101, 297] on div at bounding box center [114, 303] width 113 height 15
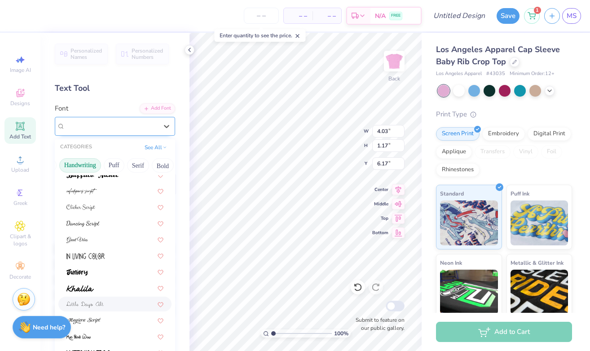
type input "5.18"
type input "1.18"
type input "6.16"
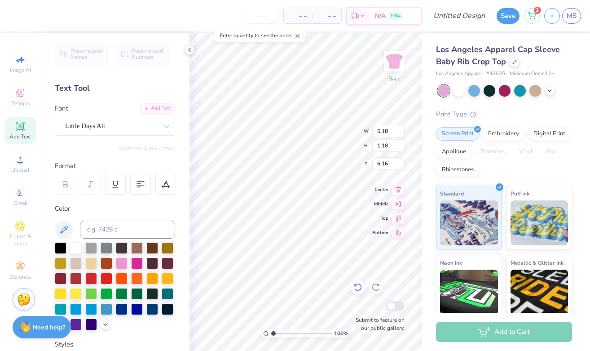
scroll to position [0, 0]
type textarea "TEXT"
type textarea "Please, please, please"
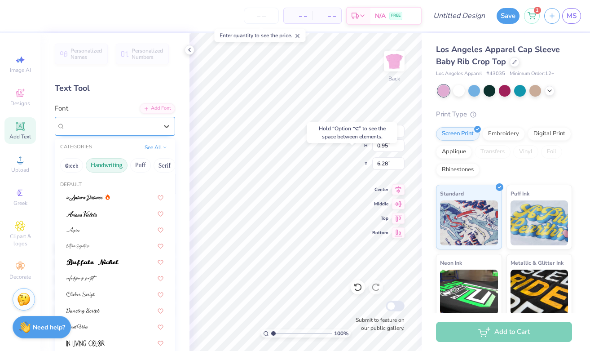
click at [131, 127] on div "Little Days Alt" at bounding box center [111, 126] width 94 height 14
click at [102, 211] on div at bounding box center [114, 211] width 97 height 9
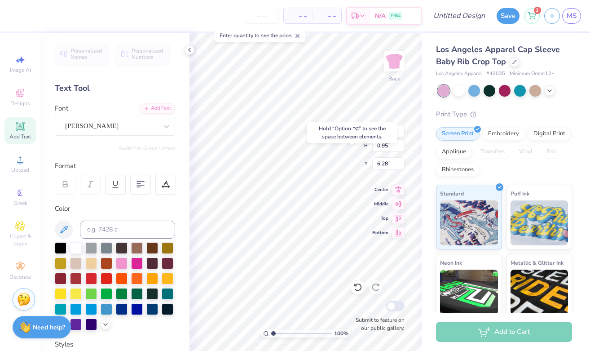
type input "4.27"
type input "0.74"
type input "6.38"
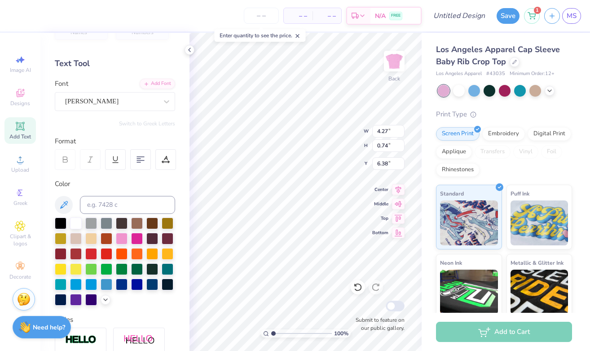
scroll to position [33, 0]
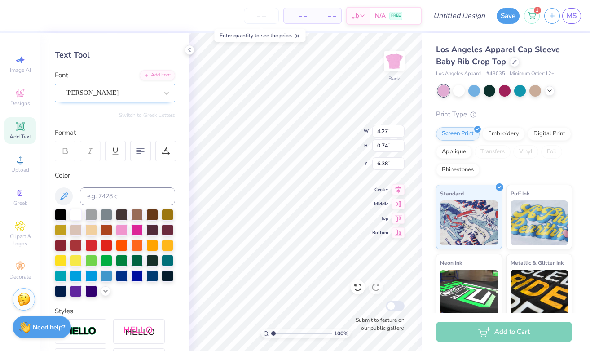
click at [109, 90] on div "[PERSON_NAME]" at bounding box center [111, 93] width 94 height 14
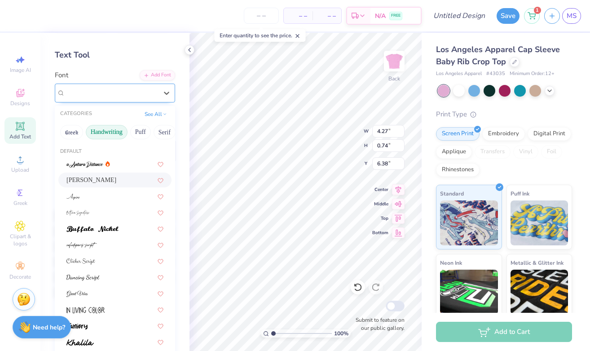
click at [109, 90] on div "[PERSON_NAME]" at bounding box center [111, 93] width 93 height 10
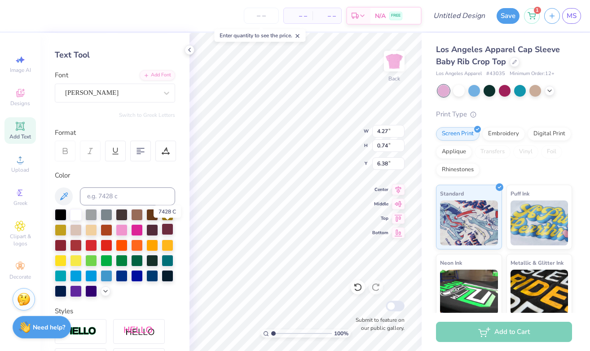
click at [167, 231] on div at bounding box center [168, 229] width 12 height 12
type input "1.55"
type input "6.57"
type input "1.14"
type input "1.58"
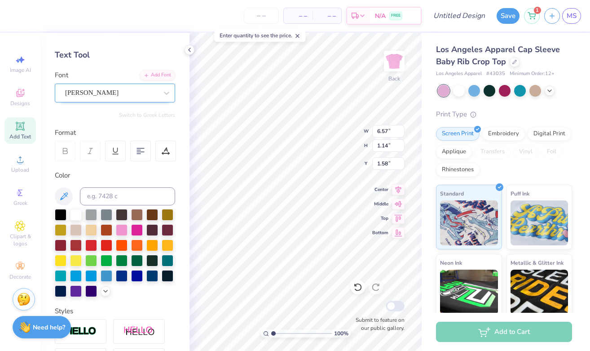
click at [118, 93] on div "[PERSON_NAME]" at bounding box center [111, 93] width 94 height 14
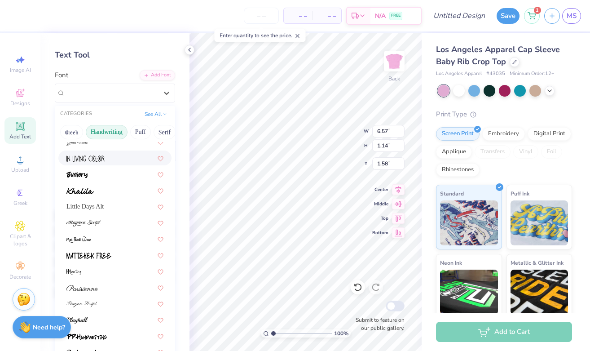
scroll to position [154, 0]
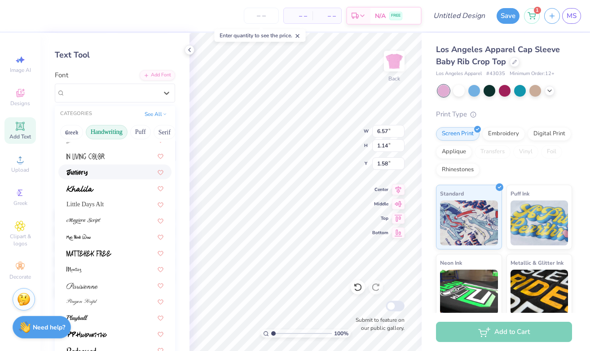
click at [102, 172] on div at bounding box center [114, 171] width 97 height 9
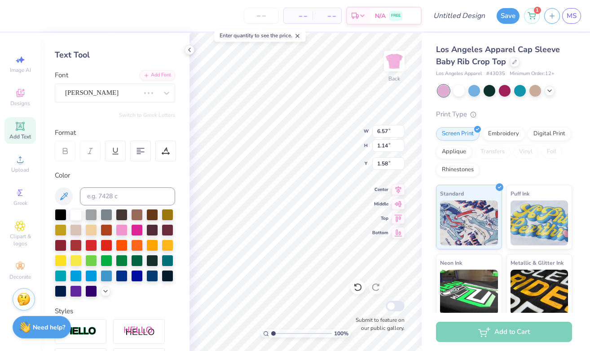
type input "6.97"
type input "0.80"
type input "1.75"
click at [117, 91] on div "Juniory" at bounding box center [111, 93] width 94 height 14
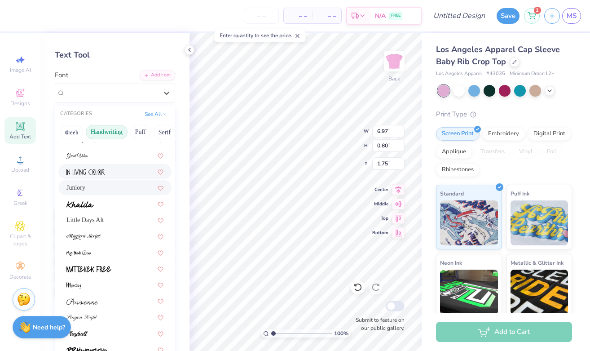
scroll to position [145, 0]
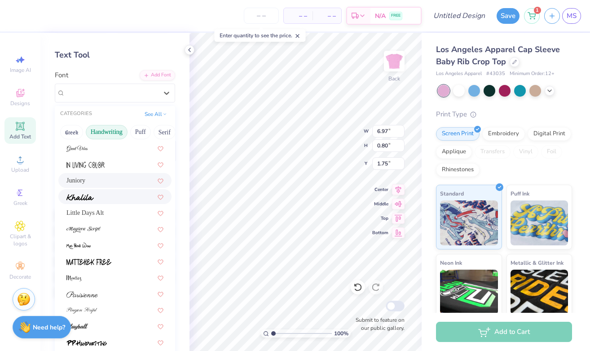
click at [104, 194] on div at bounding box center [114, 196] width 97 height 9
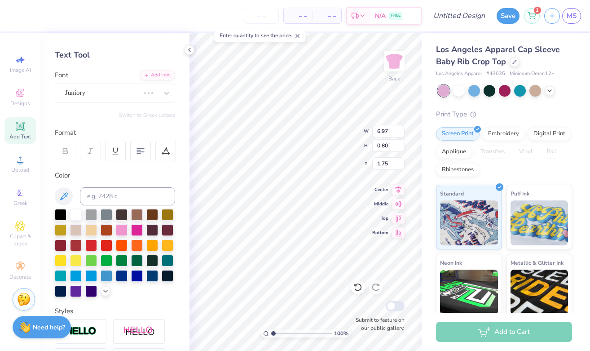
type input "0.83"
type input "1.74"
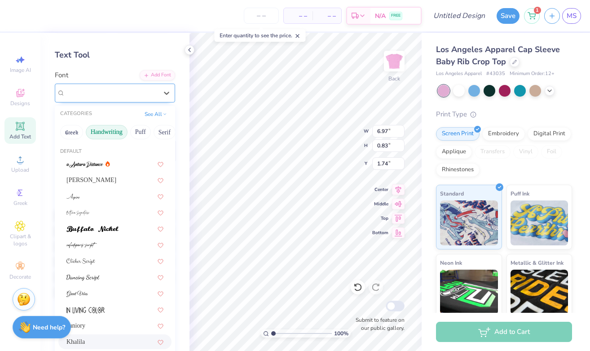
click at [127, 96] on div "Khalila" at bounding box center [111, 93] width 94 height 14
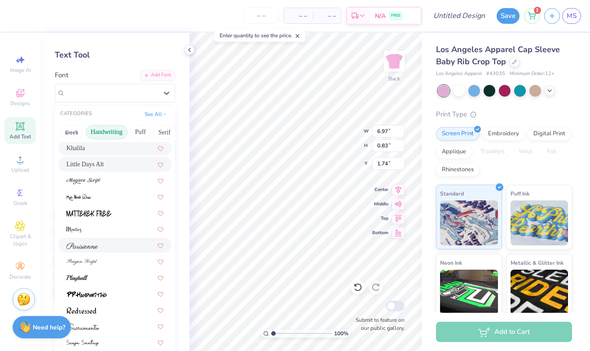
scroll to position [204, 0]
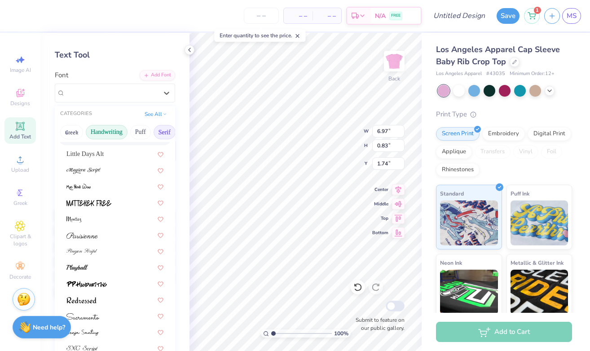
click at [160, 131] on button "Serif" at bounding box center [165, 132] width 22 height 14
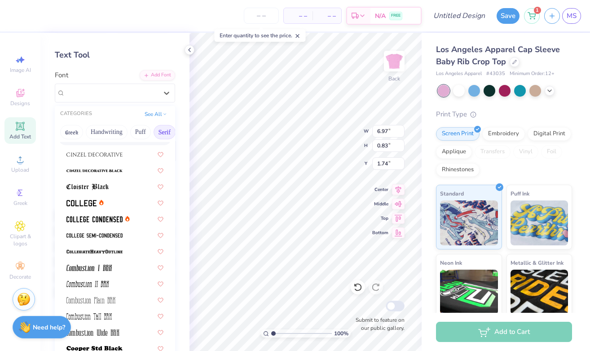
scroll to position [247, 0]
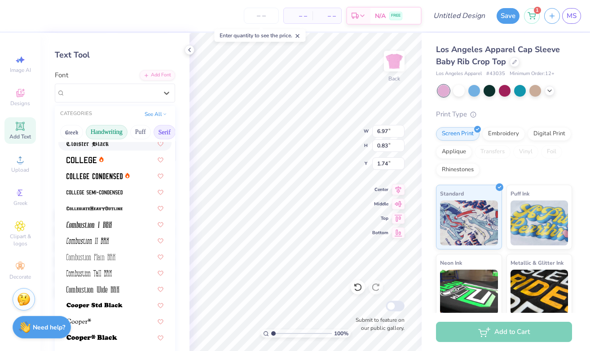
click at [100, 131] on button "Handwriting" at bounding box center [107, 132] width 42 height 14
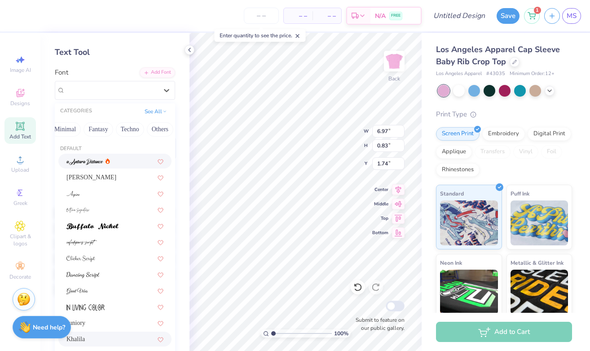
scroll to position [0, 0]
click at [99, 127] on button "Handwriting" at bounding box center [107, 129] width 42 height 14
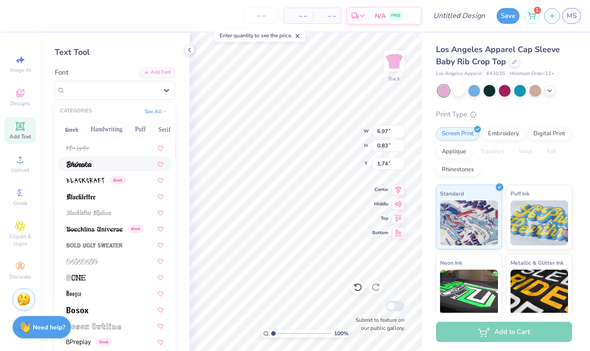
scroll to position [451, 0]
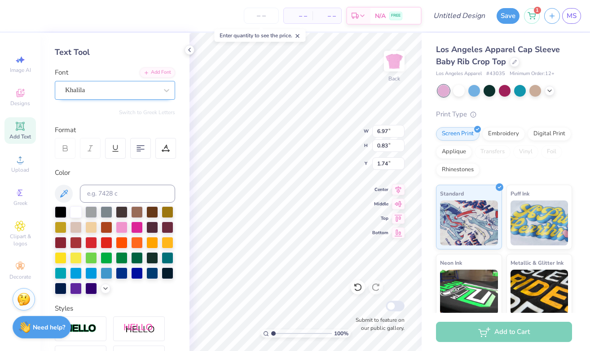
click at [144, 99] on div "Khalila" at bounding box center [115, 90] width 120 height 19
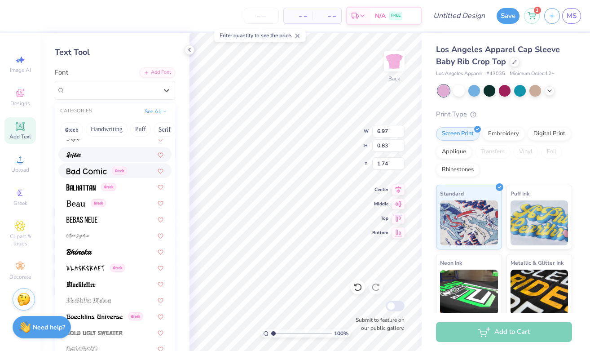
scroll to position [354, 0]
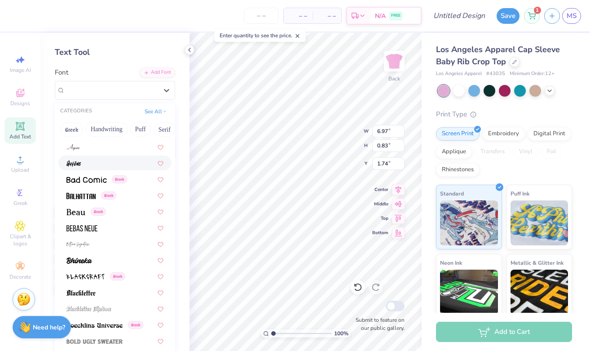
click at [85, 163] on div at bounding box center [114, 162] width 97 height 9
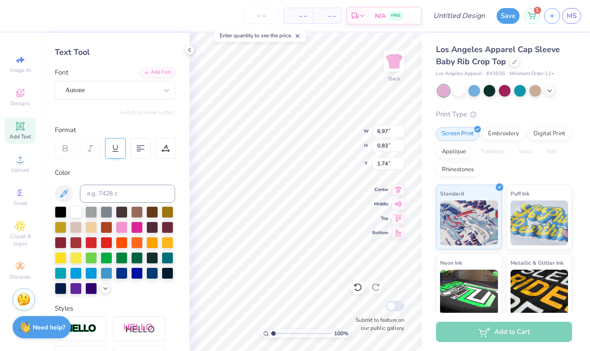
type input "4.80"
type input "0.75"
type input "1.77"
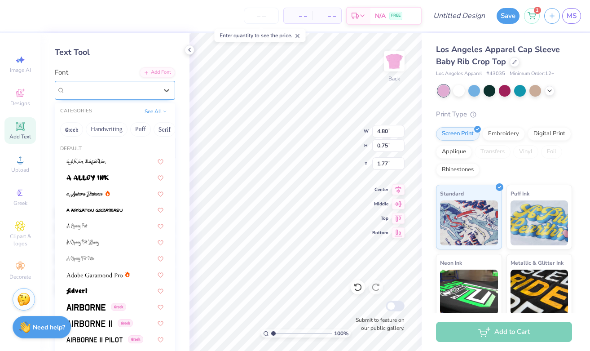
click at [113, 90] on div "Autone" at bounding box center [111, 90] width 94 height 14
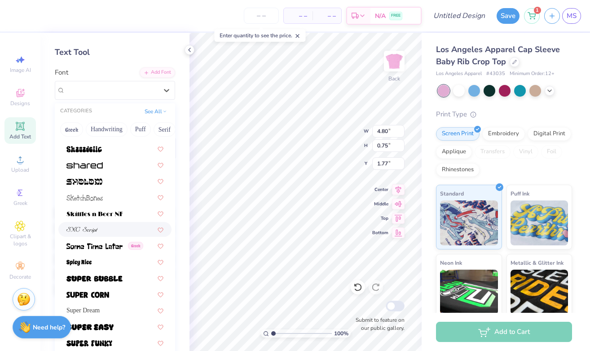
scroll to position [4247, 0]
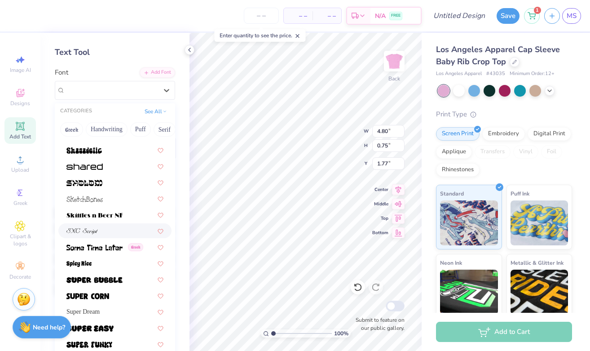
click at [97, 237] on div at bounding box center [114, 230] width 113 height 15
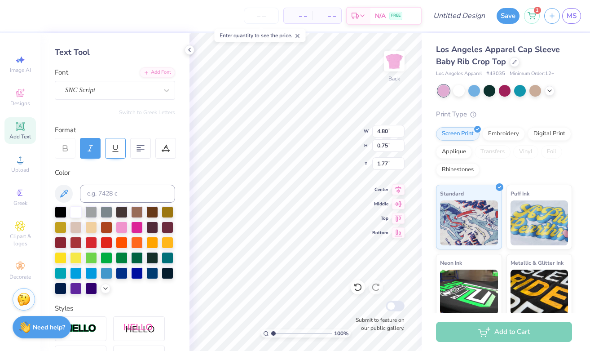
type input "5.33"
type input "0.69"
type input "1.81"
click at [112, 89] on div "SNC Script" at bounding box center [111, 90] width 94 height 14
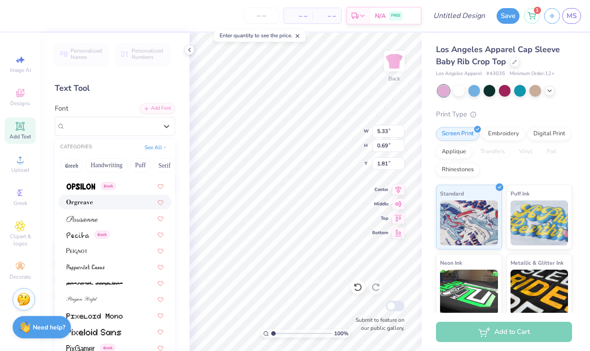
scroll to position [3633, 0]
click at [107, 218] on div at bounding box center [114, 216] width 97 height 9
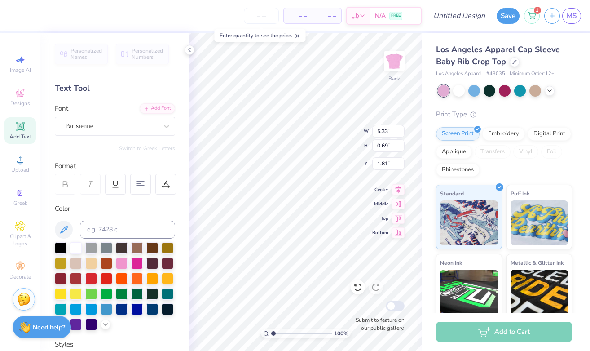
type input "6.14"
type input "0.87"
type input "1.72"
type textarea "Please, please, please"
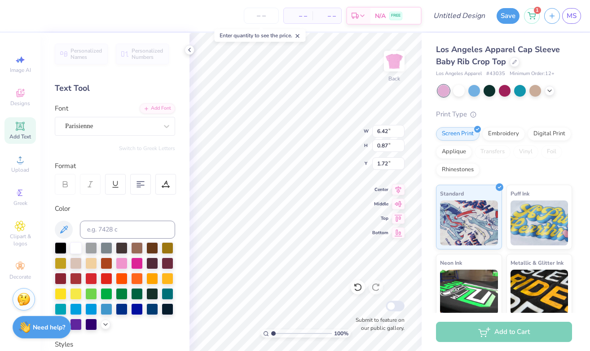
type input "2.13"
type input "6.97"
type input "3.95"
type input "3.84"
type input "6.42"
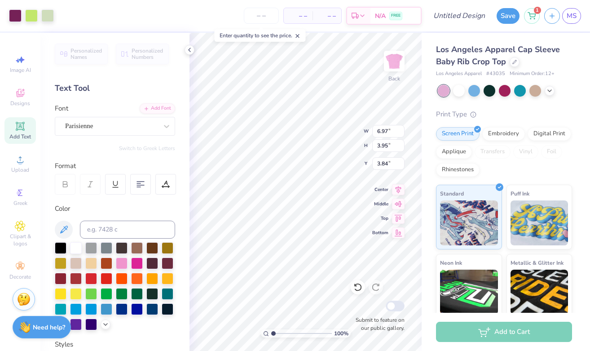
type input "0.87"
type input "3.00"
type textarea ", please, please"
type textarea "bring me more"
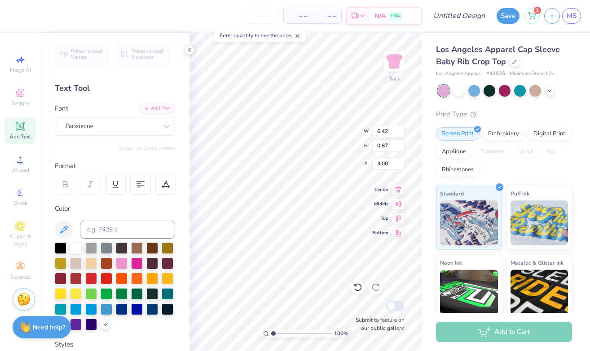
scroll to position [0, 2]
type input "5.95"
type input "3.37"
type input "3.92"
type input "5.95"
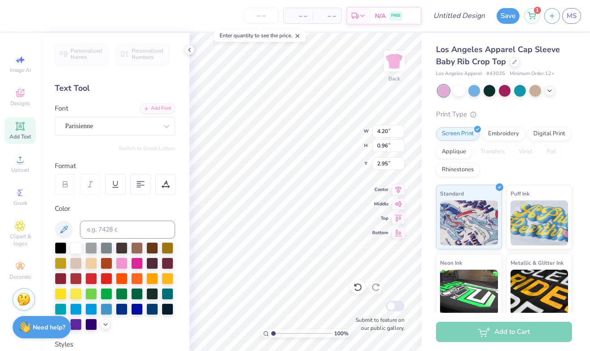
type input "3.37"
type input "3.92"
type input "3.00"
type input "6.44"
type input "1.47"
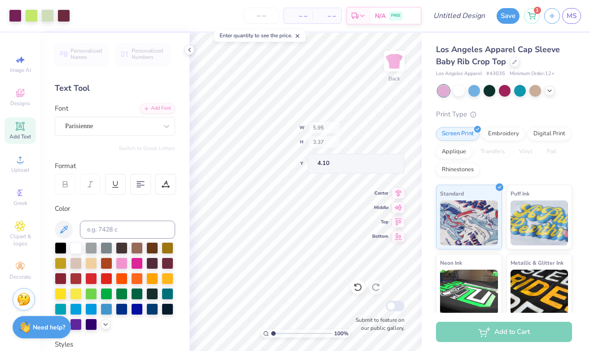
type input "4.10"
type input "4.21"
type textarea "bring more"
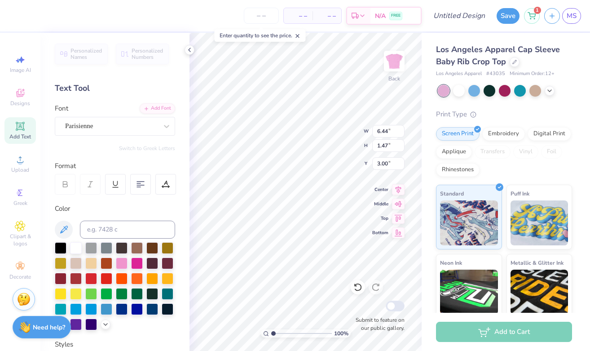
type textarea "don't eat my"
type input "4.08"
type input "4.09"
type input "4.47"
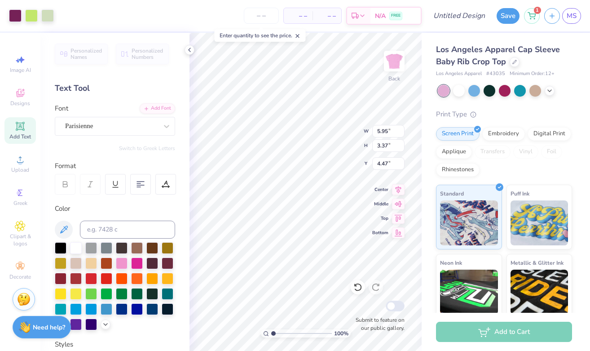
type input "4.04"
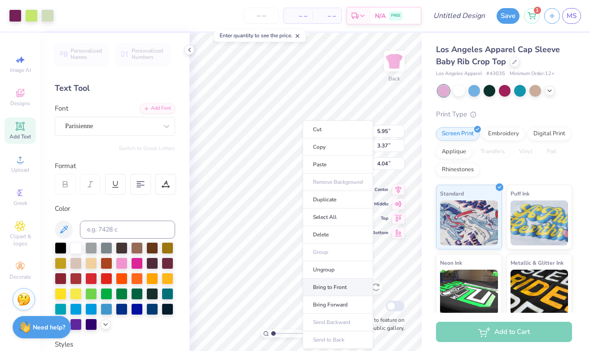
click at [327, 285] on li "Bring to Front" at bounding box center [338, 287] width 71 height 18
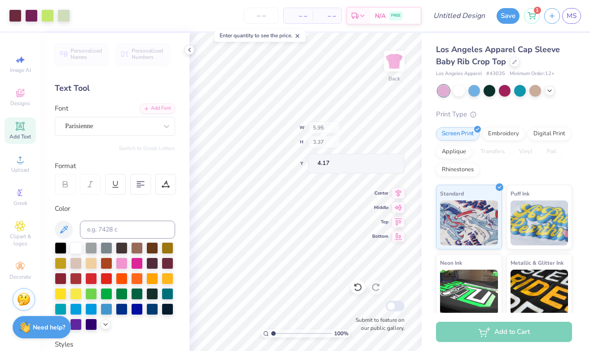
type input "4.17"
type input "5.03"
type input "1.26"
type input "4.22"
type input "1.06"
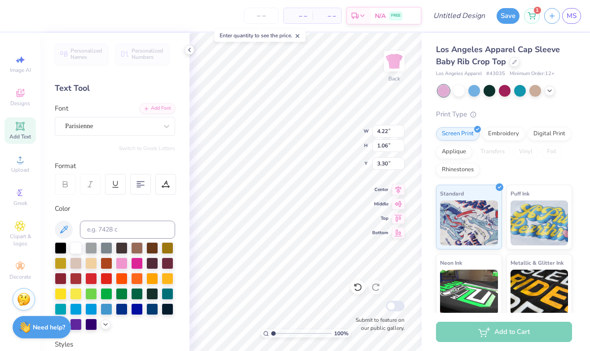
type input "3.30"
type input "5.95"
type input "3.37"
type input "4.60"
